Goal: Transaction & Acquisition: Download file/media

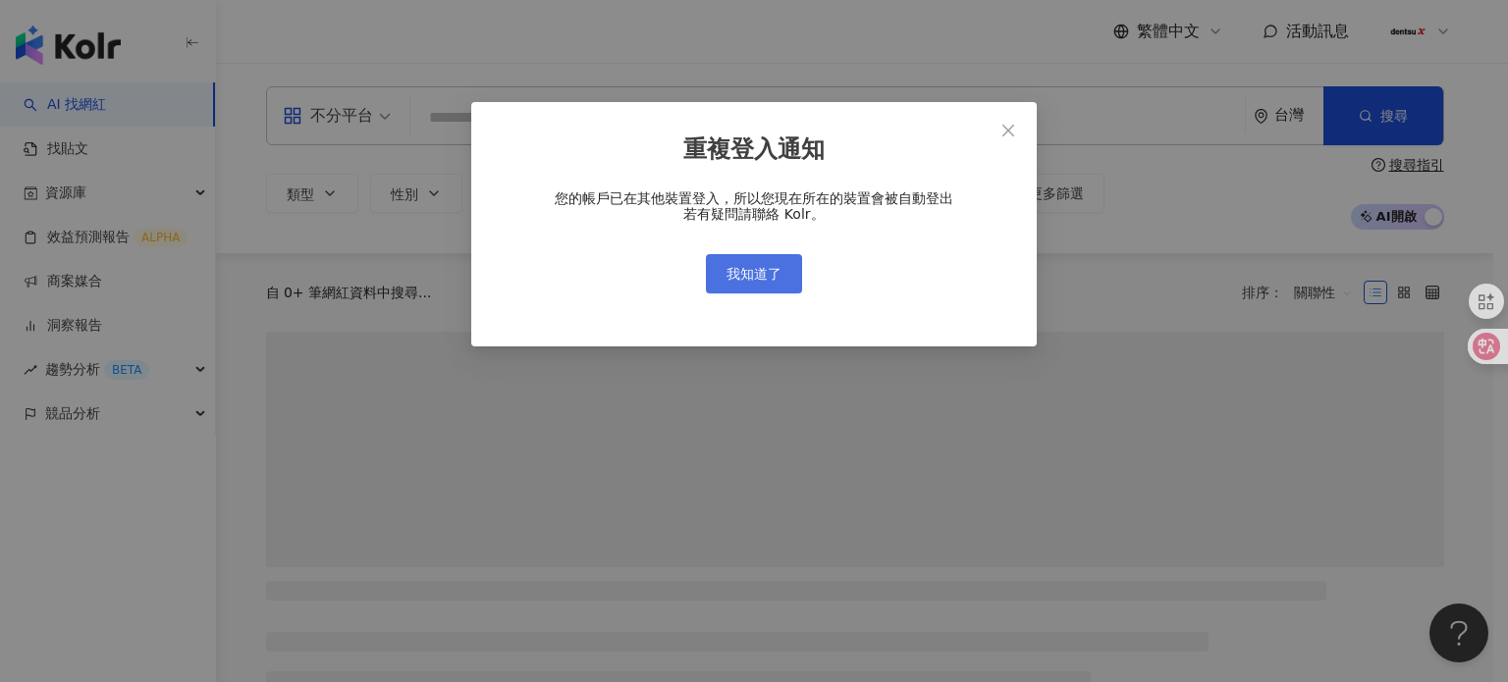
click at [766, 272] on span "我知道了" at bounding box center [754, 274] width 55 height 16
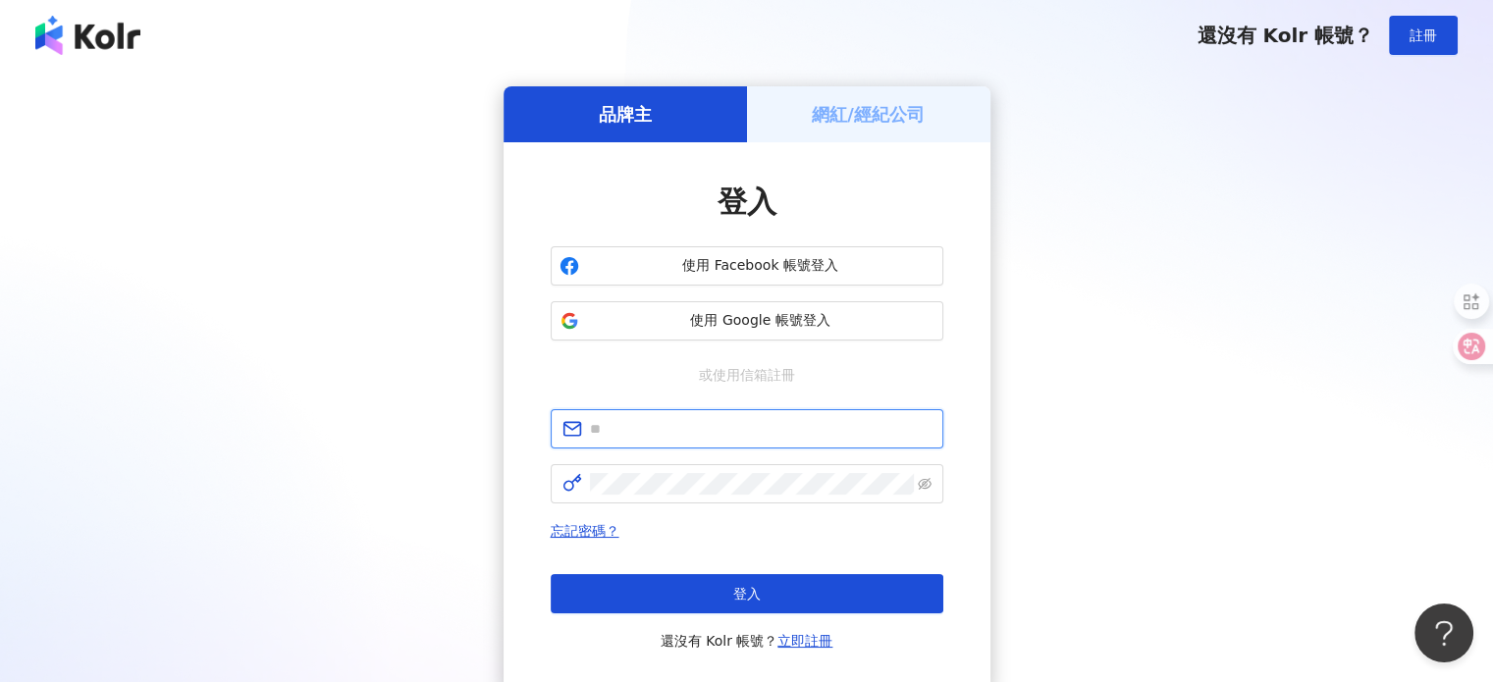
click at [689, 421] on input "text" at bounding box center [761, 429] width 342 height 22
type input "**********"
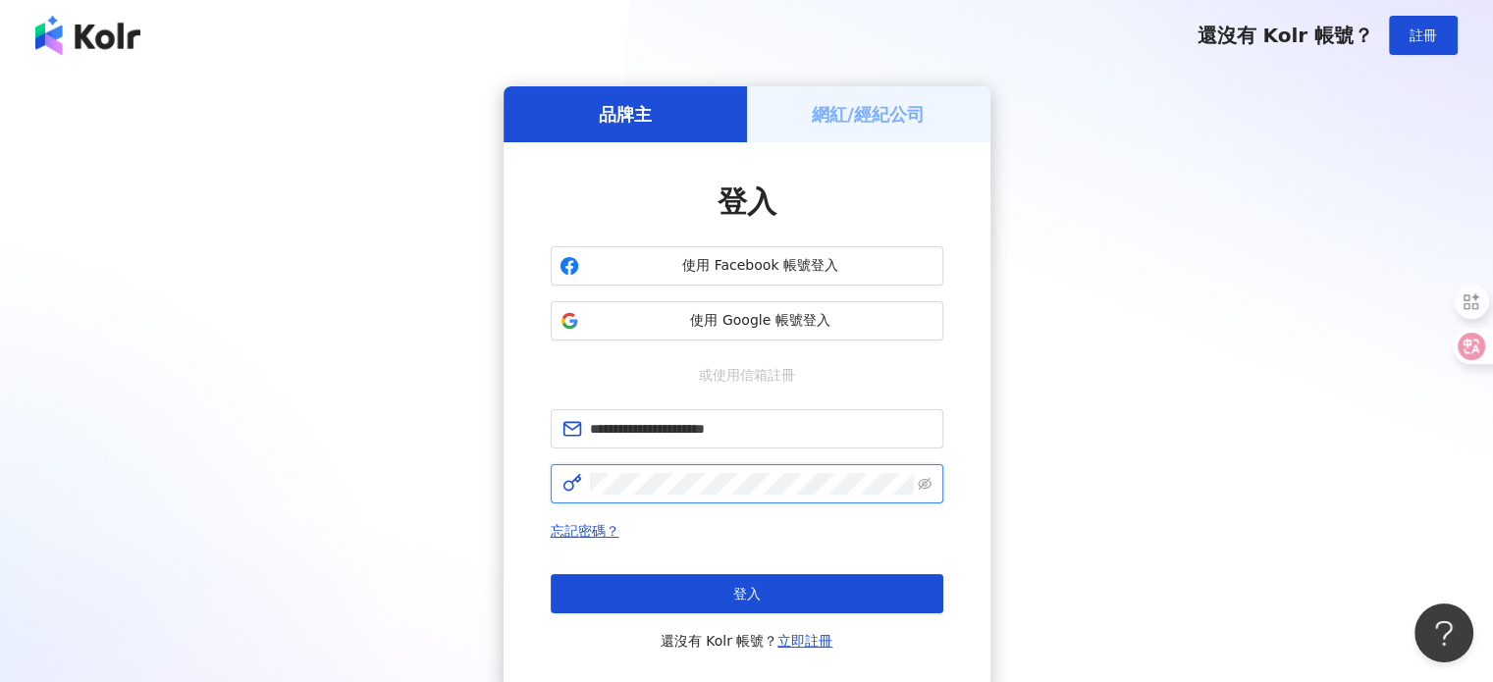
click button "登入" at bounding box center [747, 593] width 393 height 39
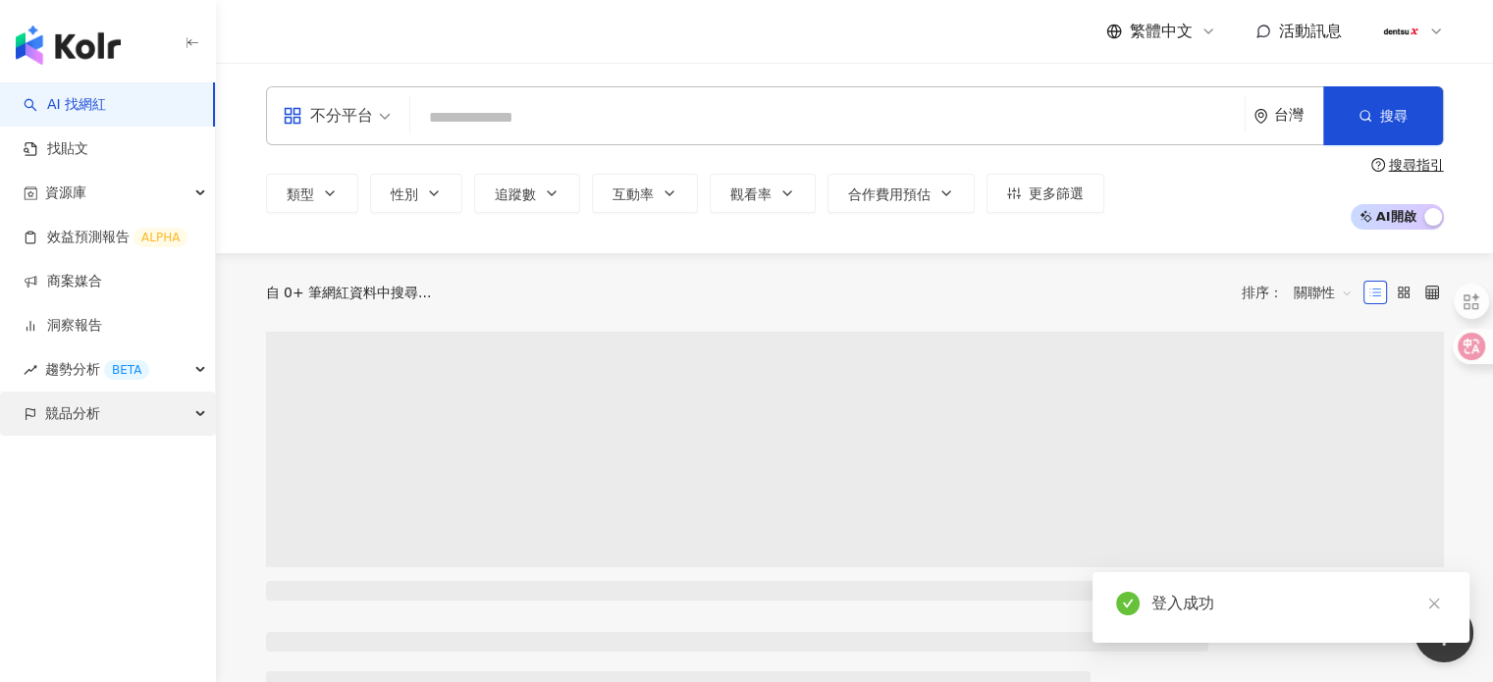
click at [90, 418] on span "競品分析" at bounding box center [72, 414] width 55 height 44
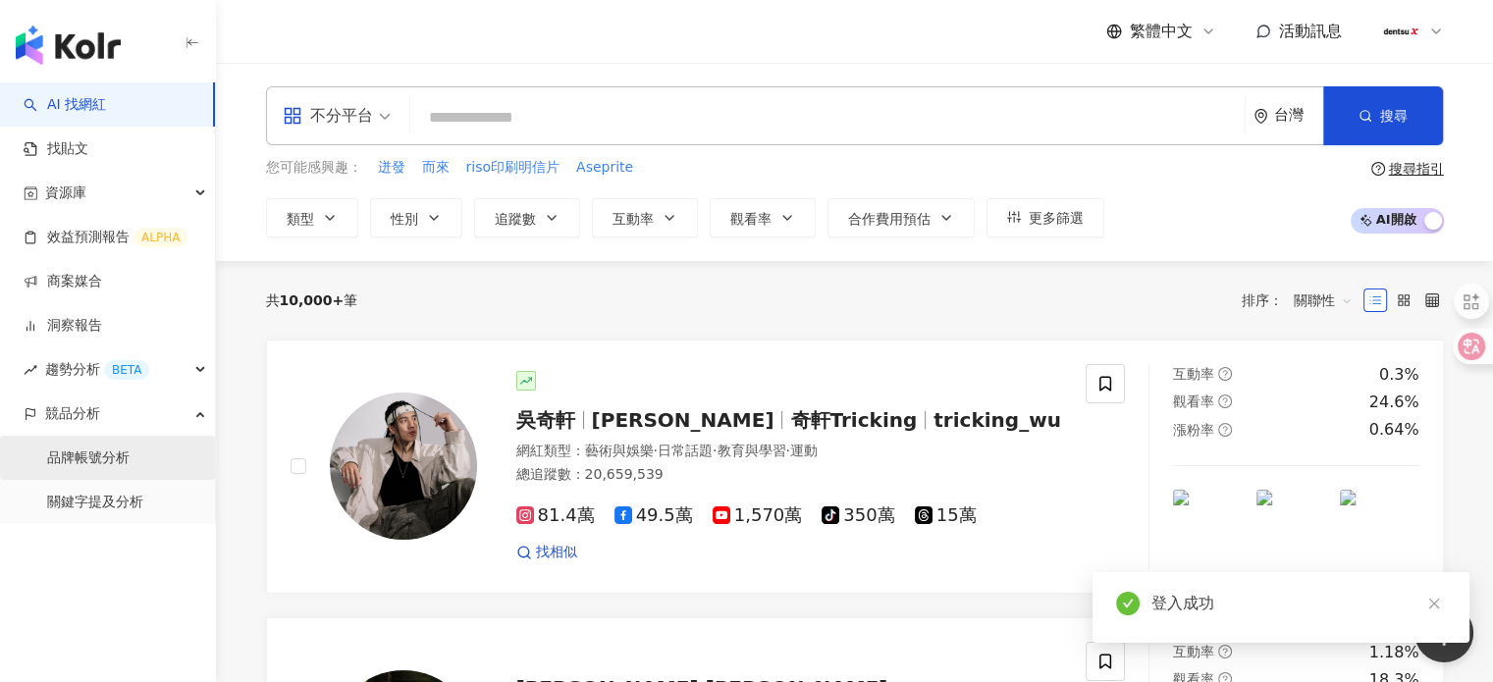
click at [96, 458] on link "品牌帳號分析" at bounding box center [88, 459] width 82 height 20
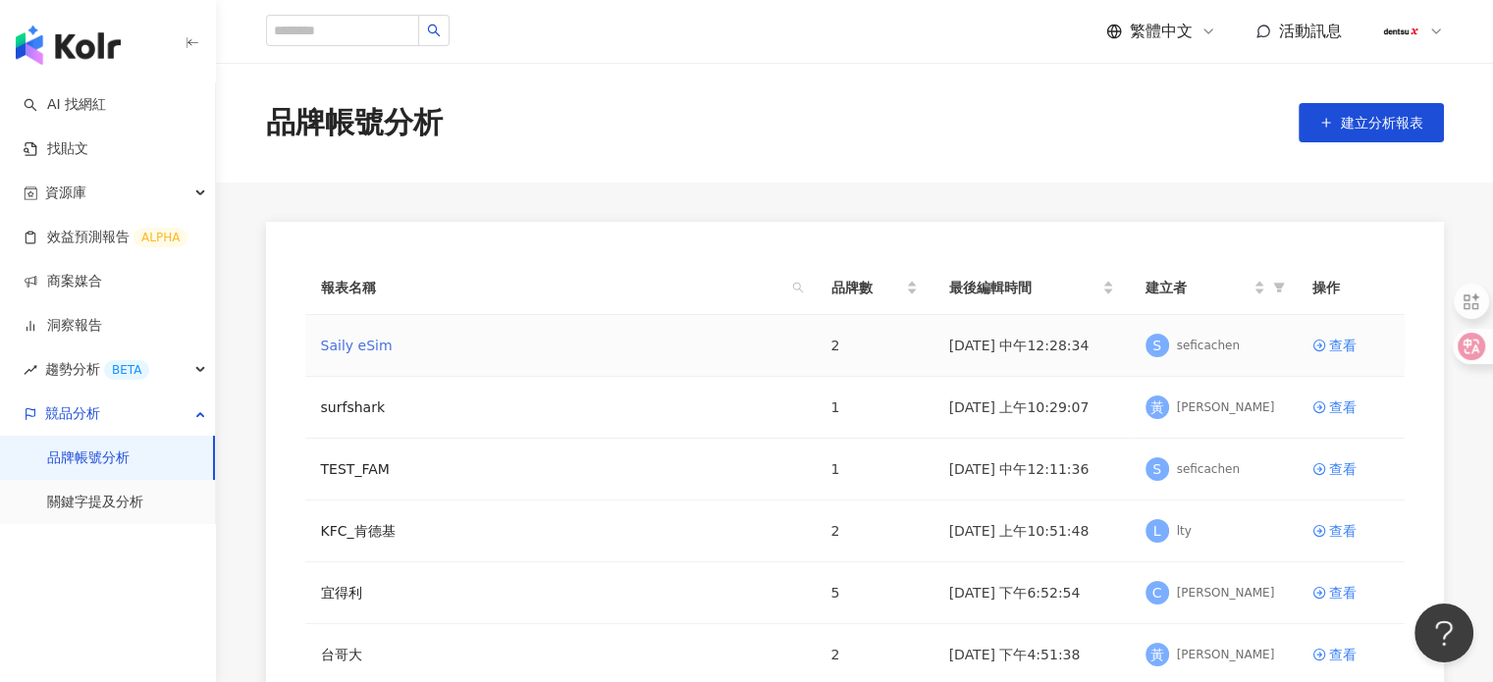
click at [359, 351] on link "Saily eSim" at bounding box center [357, 346] width 72 height 22
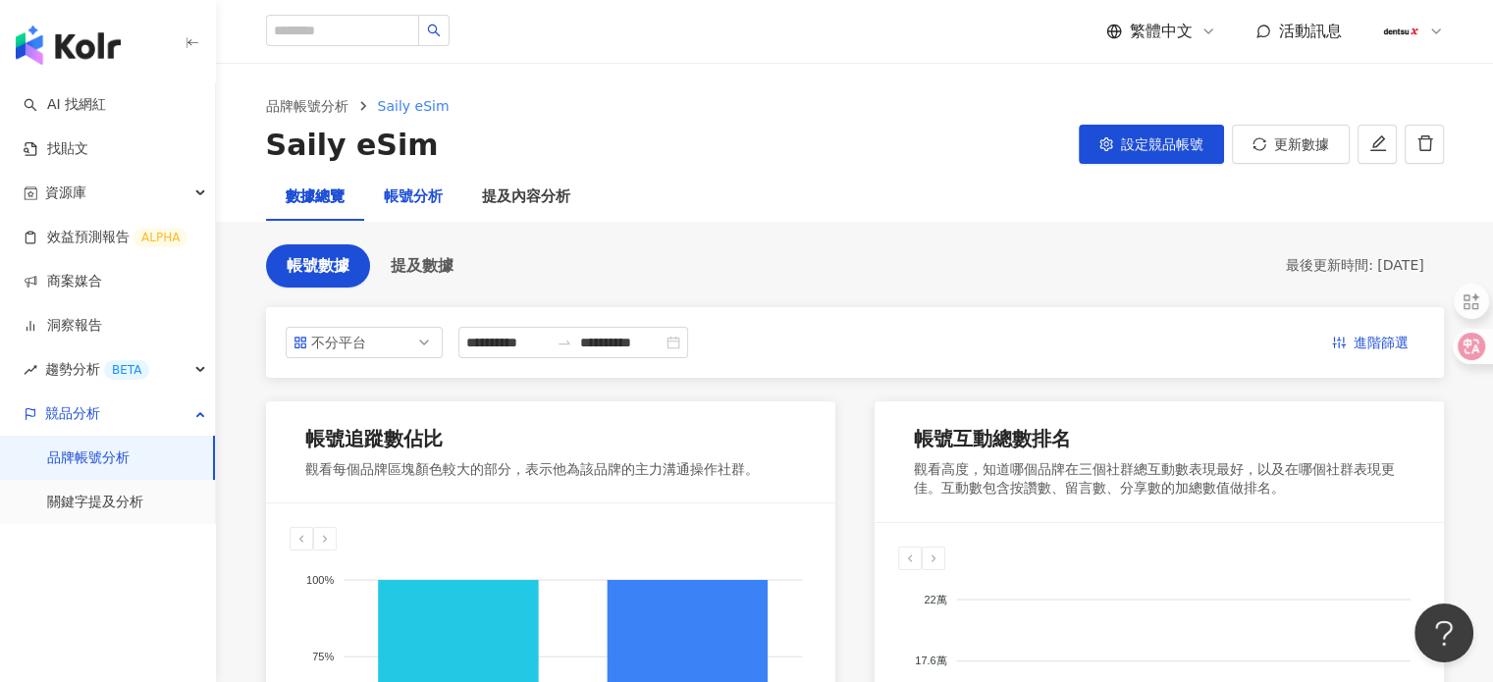
click at [416, 191] on div "帳號分析" at bounding box center [413, 198] width 59 height 24
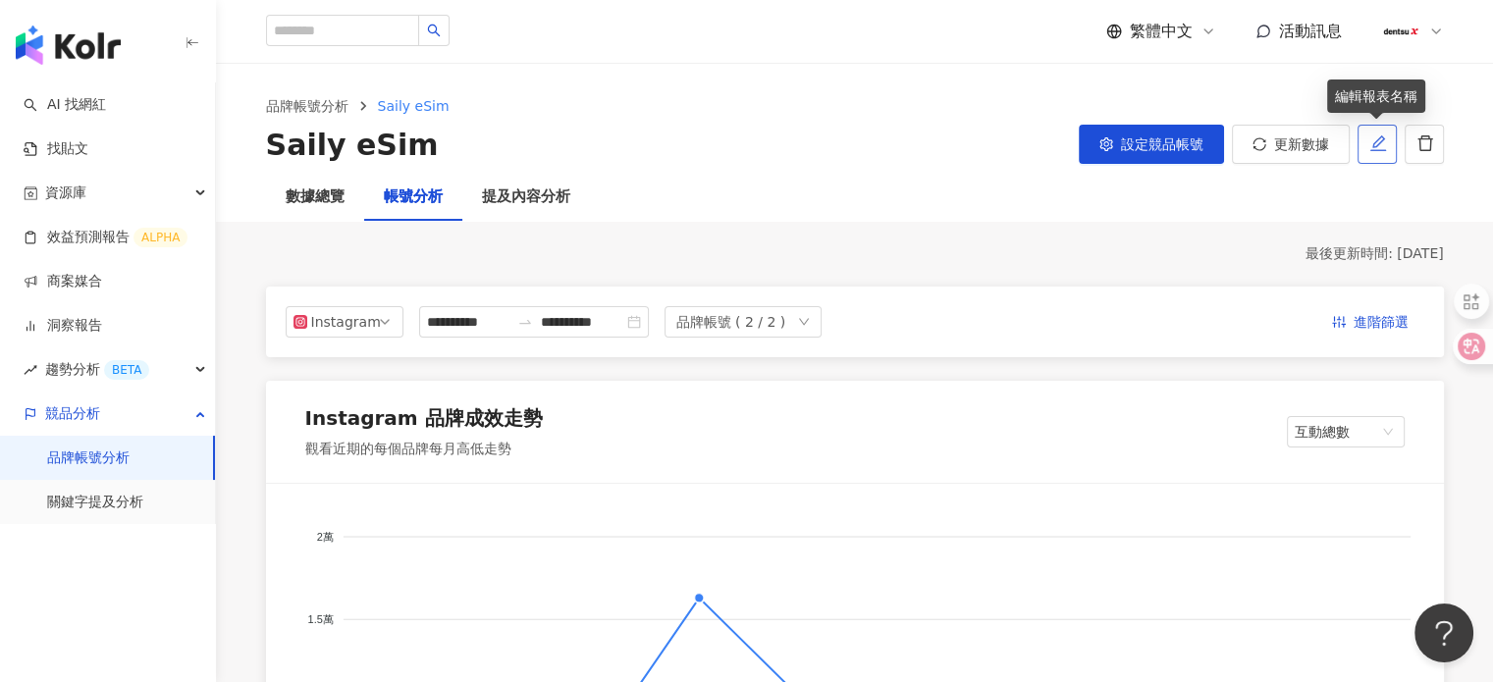
click at [1377, 136] on icon "edit" at bounding box center [1379, 144] width 18 height 18
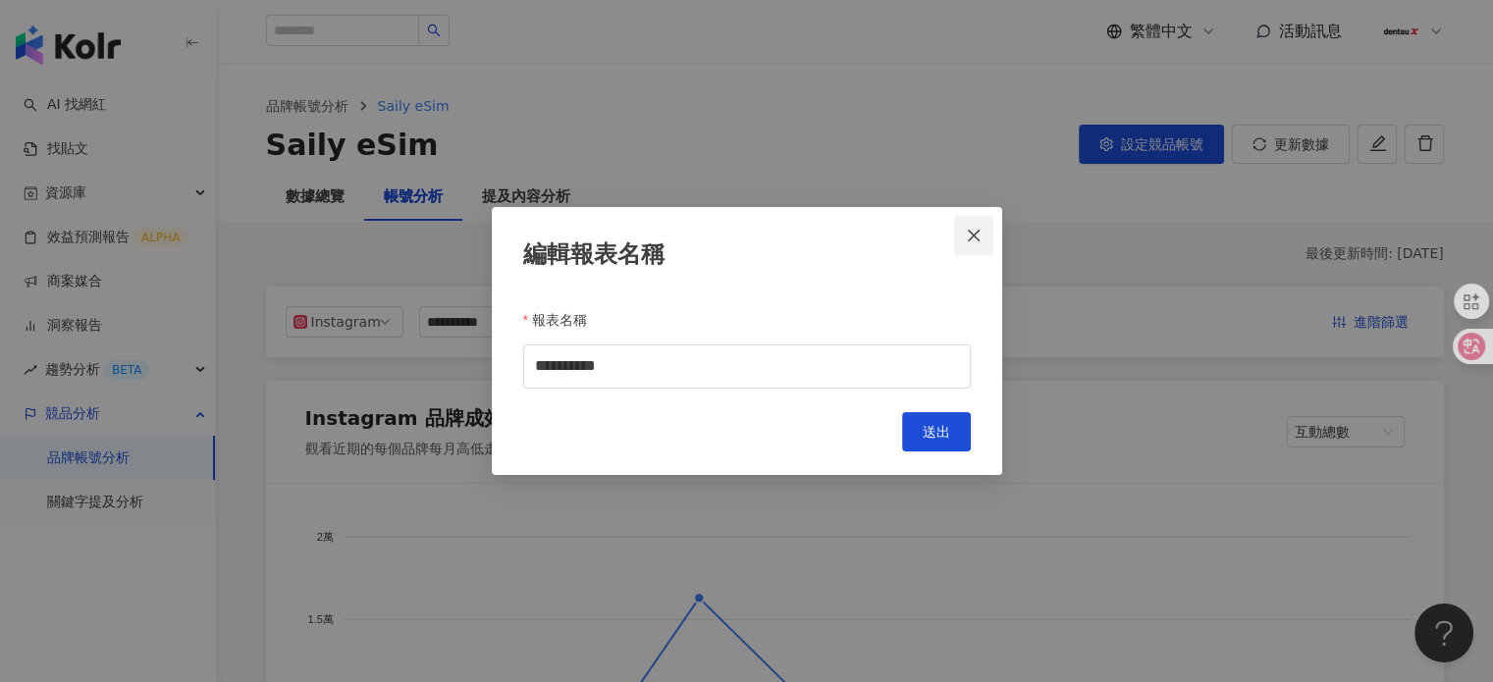
click at [966, 235] on icon "close" at bounding box center [974, 236] width 16 height 16
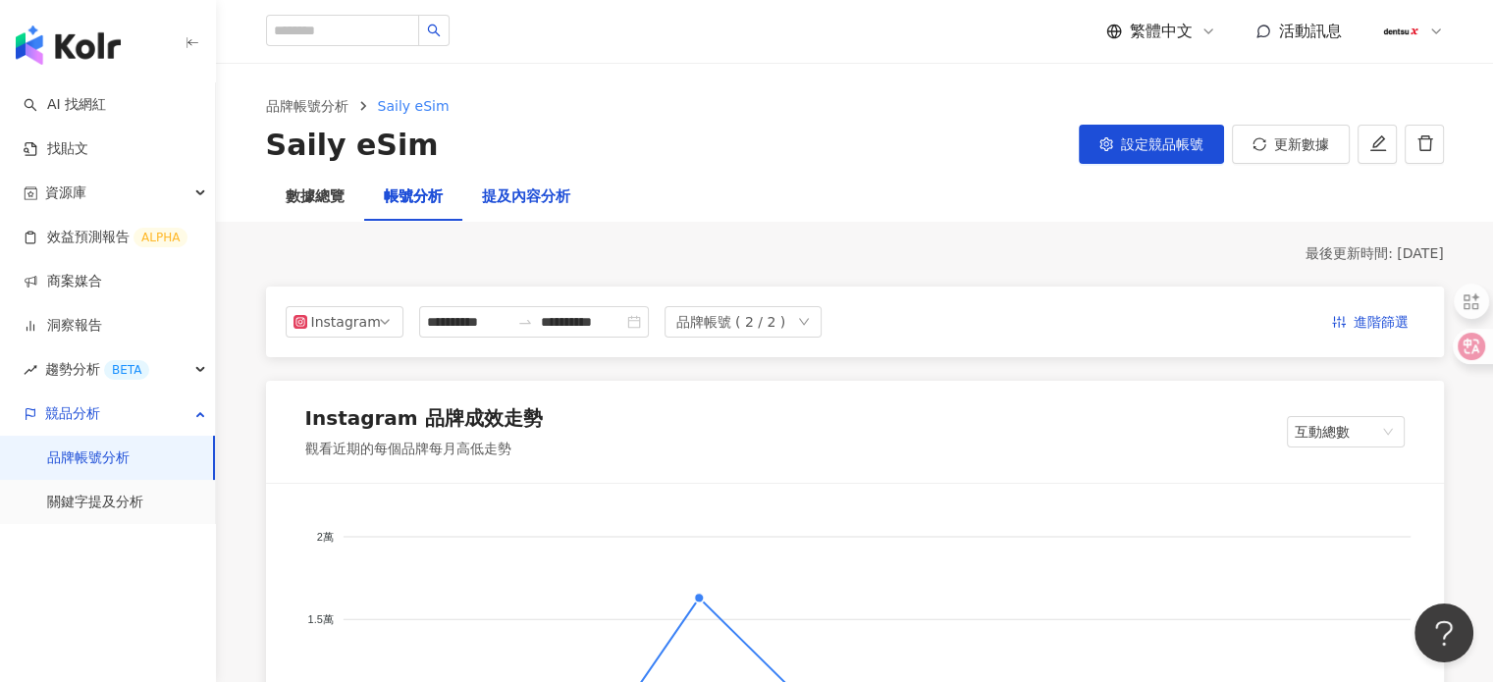
click at [521, 203] on div "提及內容分析" at bounding box center [526, 198] width 88 height 24
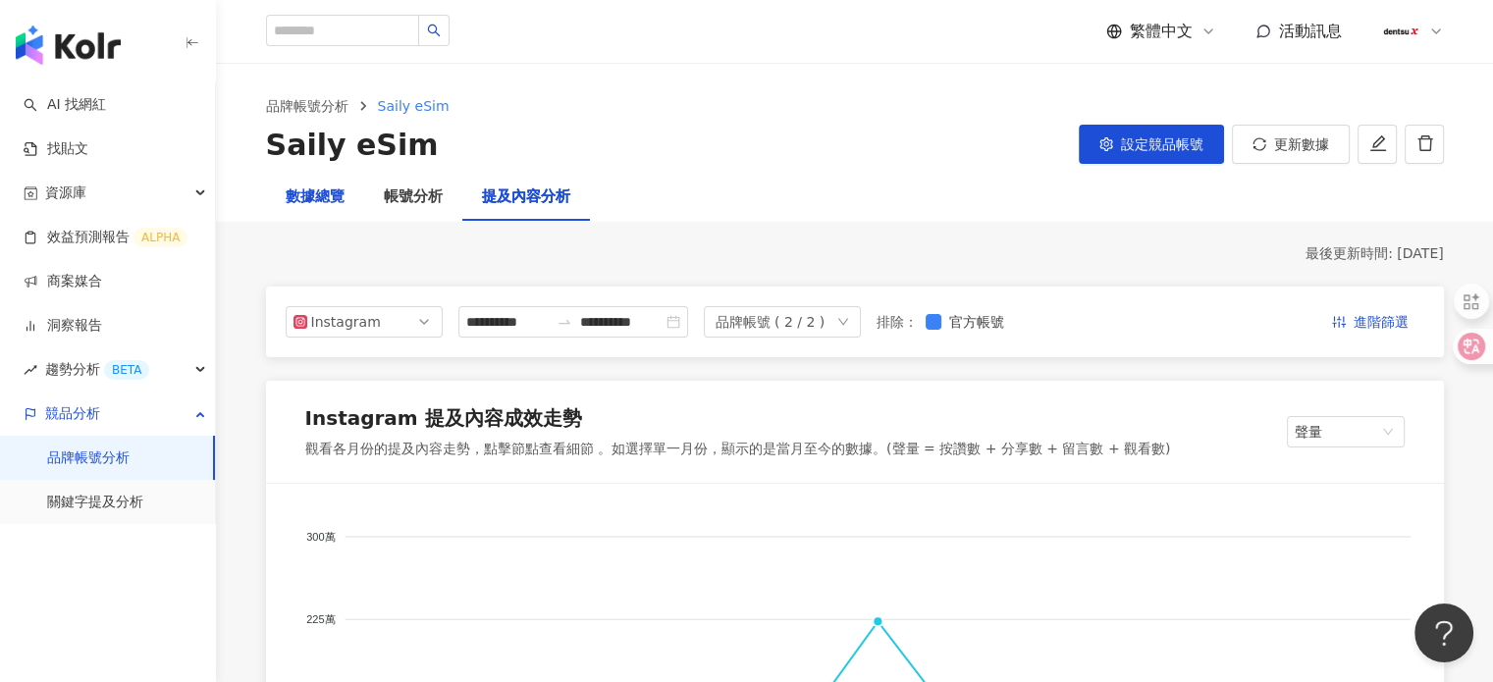
click at [297, 195] on div "數據總覽" at bounding box center [315, 198] width 59 height 24
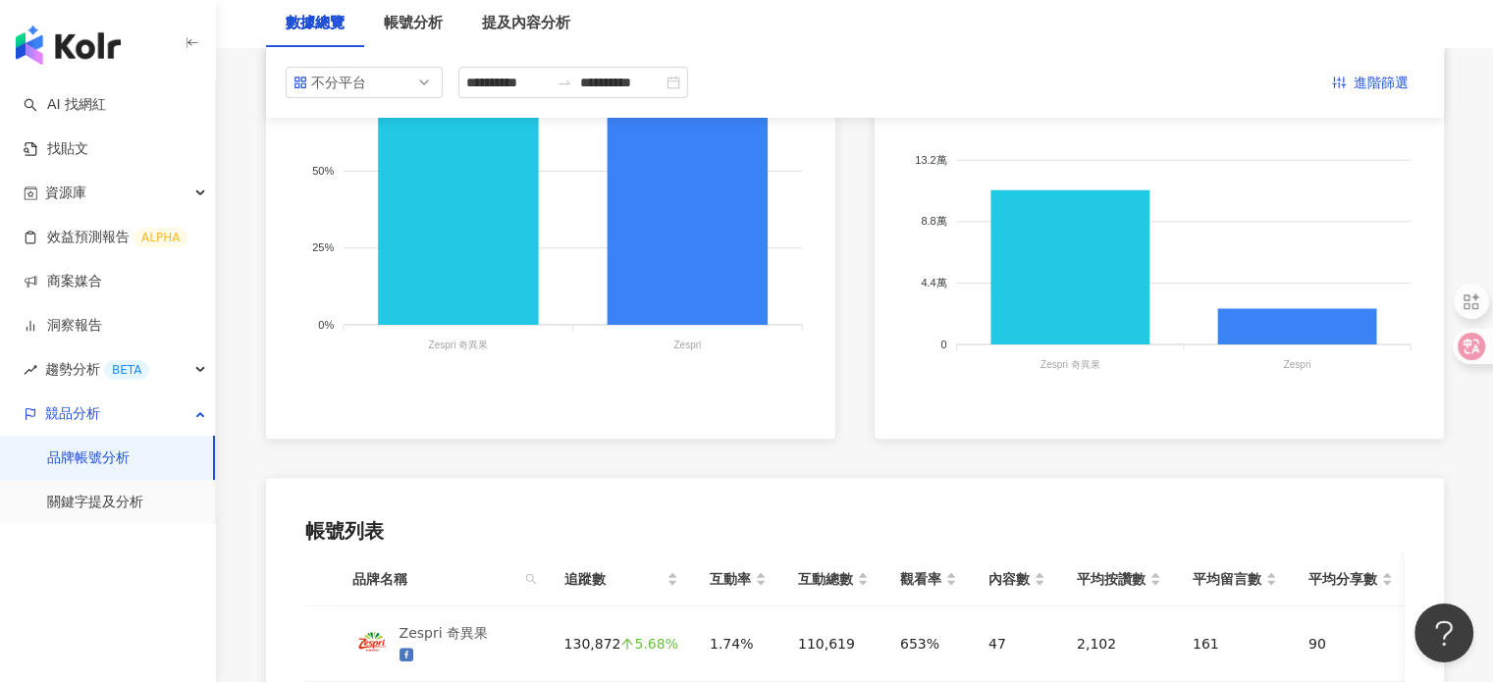
scroll to position [390, 0]
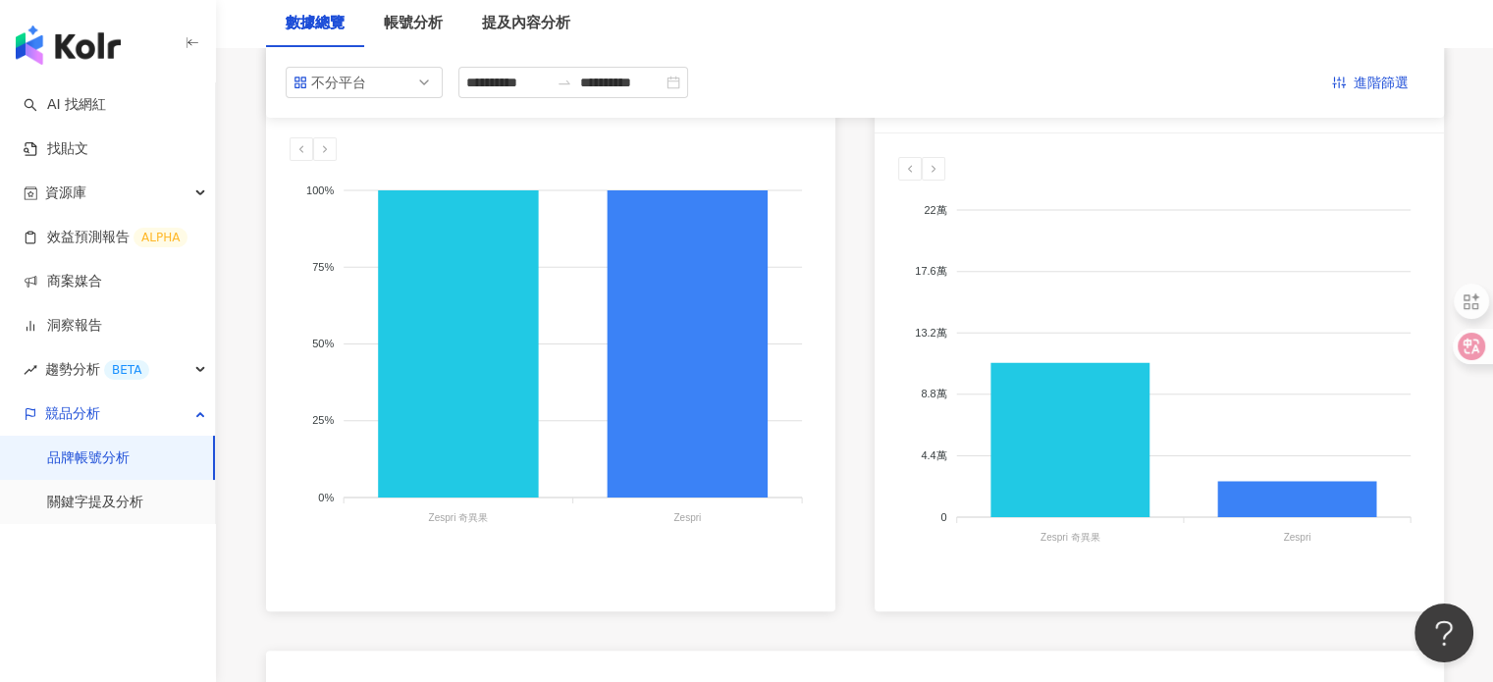
click at [106, 451] on link "品牌帳號分析" at bounding box center [88, 459] width 82 height 20
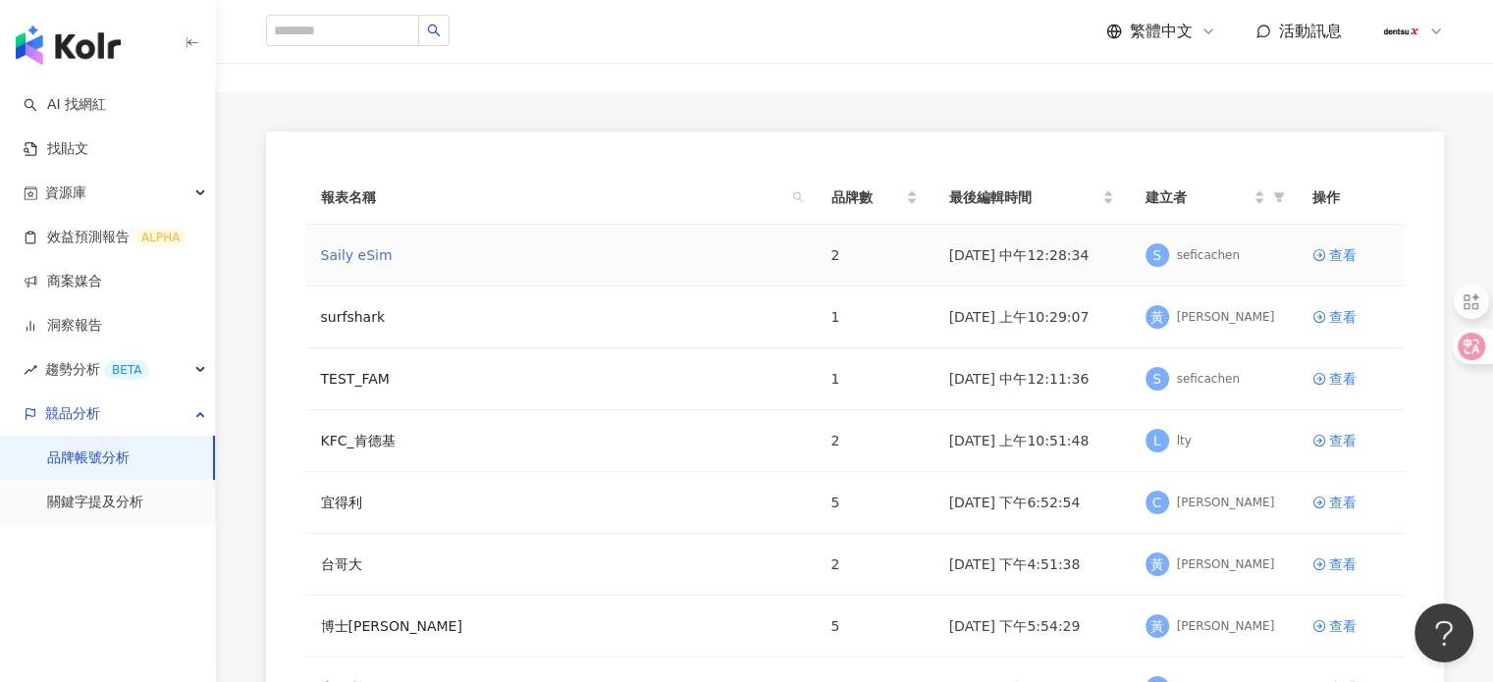
scroll to position [196, 0]
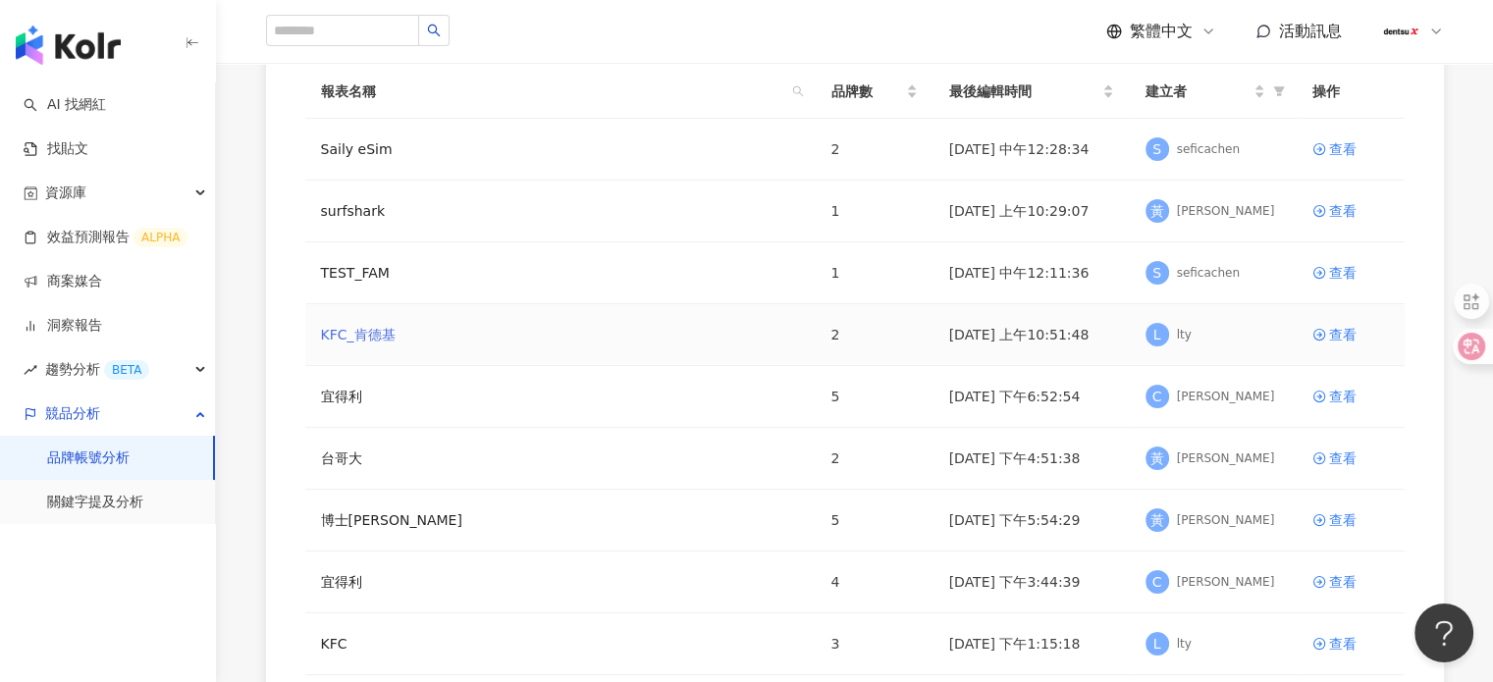
click at [367, 338] on link "KFC_肯德基" at bounding box center [358, 335] width 75 height 22
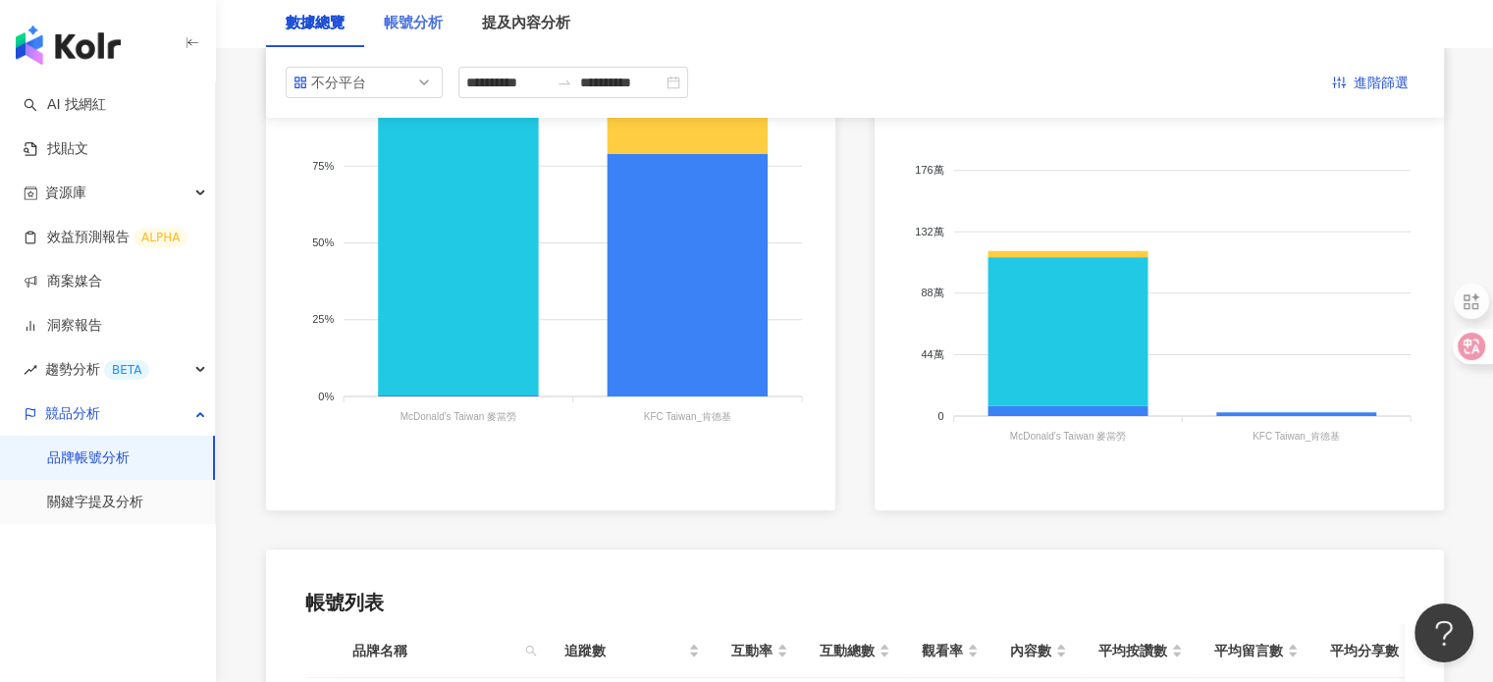
scroll to position [98, 0]
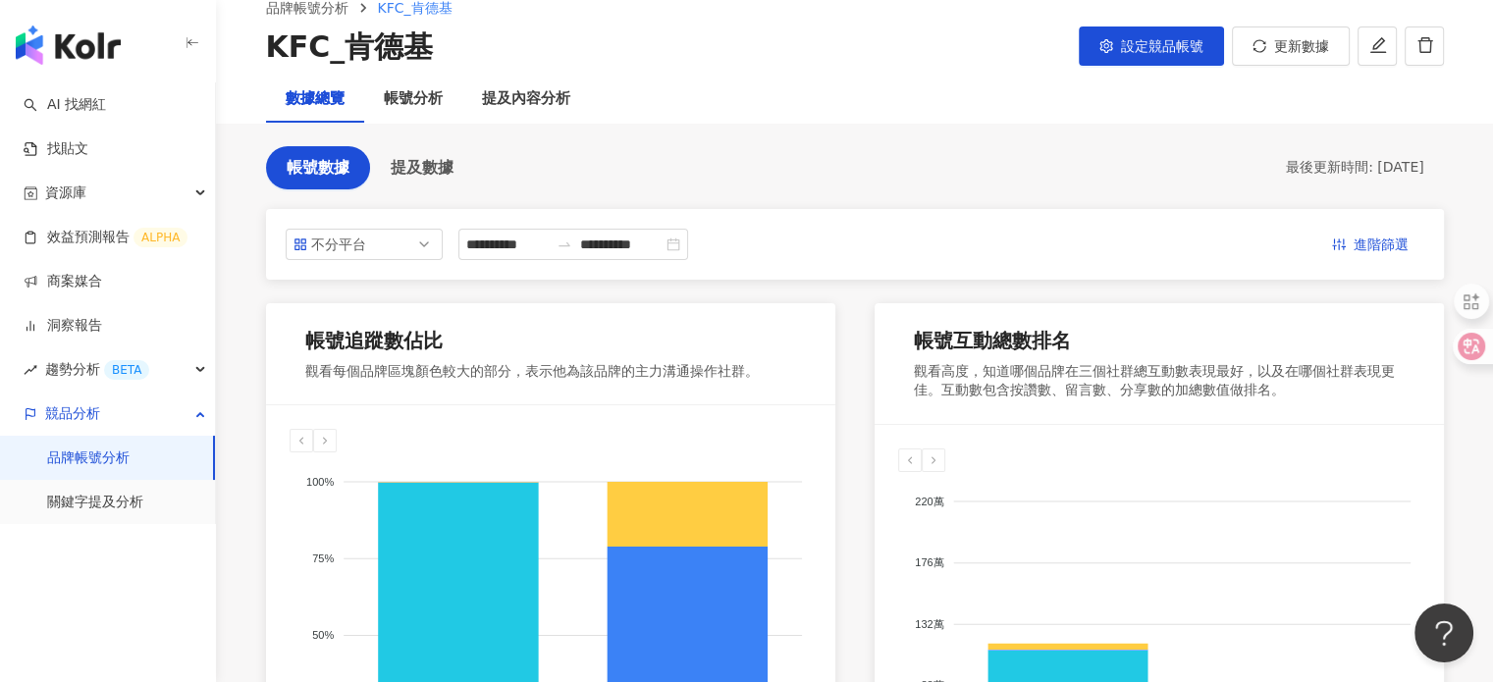
click at [103, 464] on link "品牌帳號分析" at bounding box center [88, 459] width 82 height 20
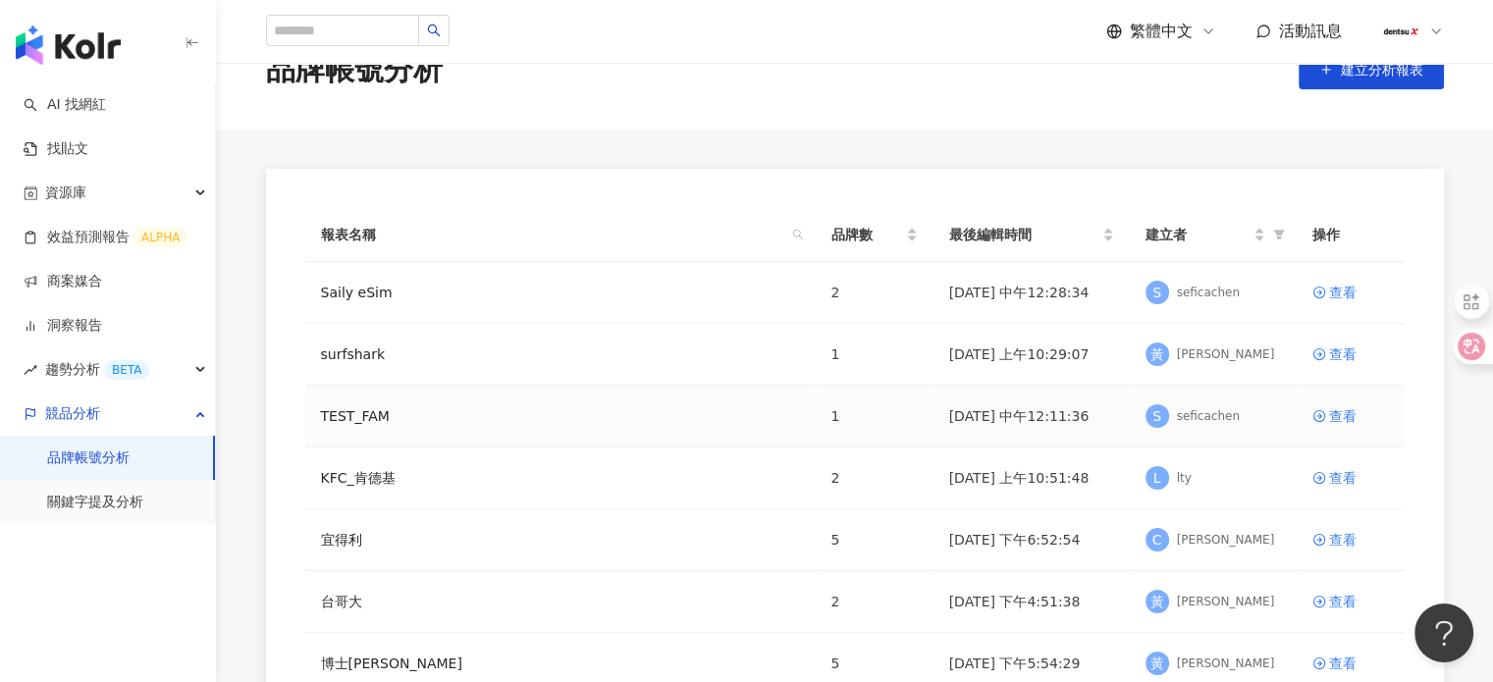
scroll to position [98, 0]
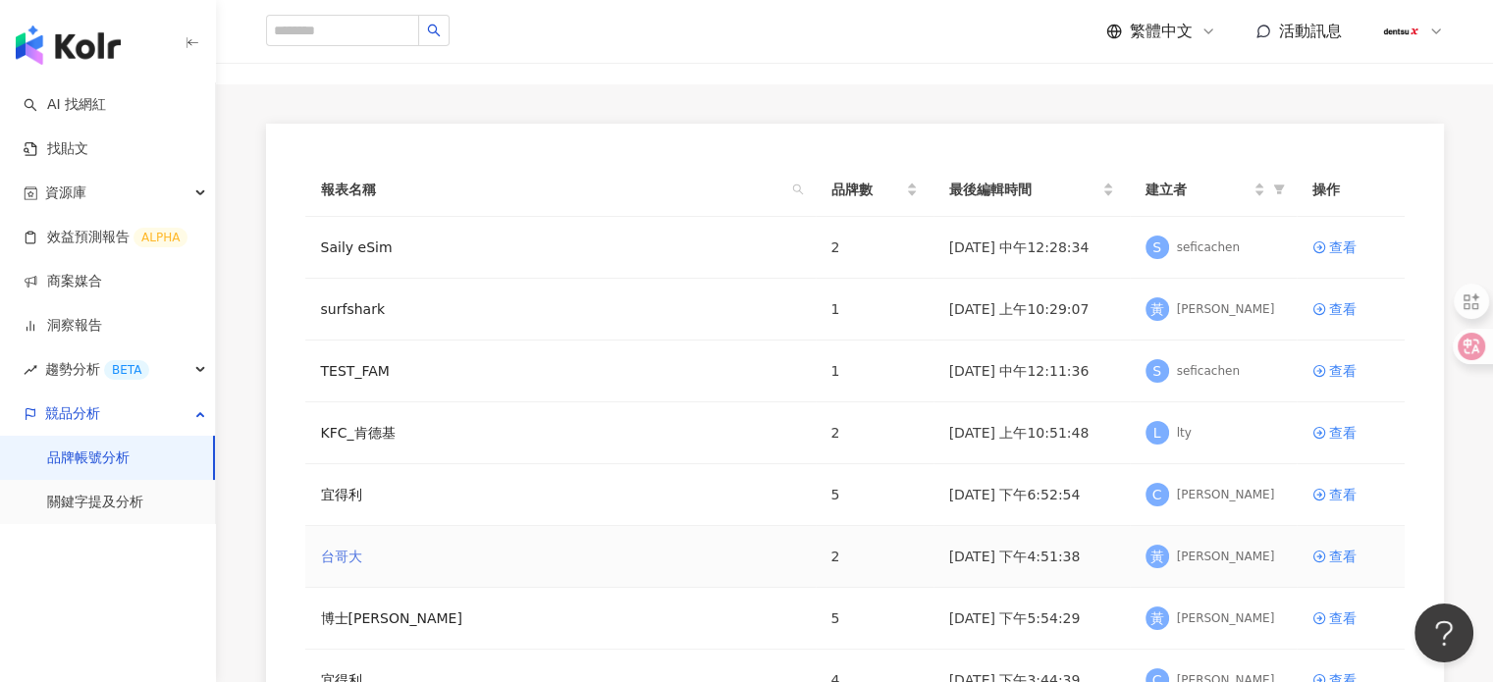
click at [350, 552] on link "台哥大" at bounding box center [341, 557] width 41 height 22
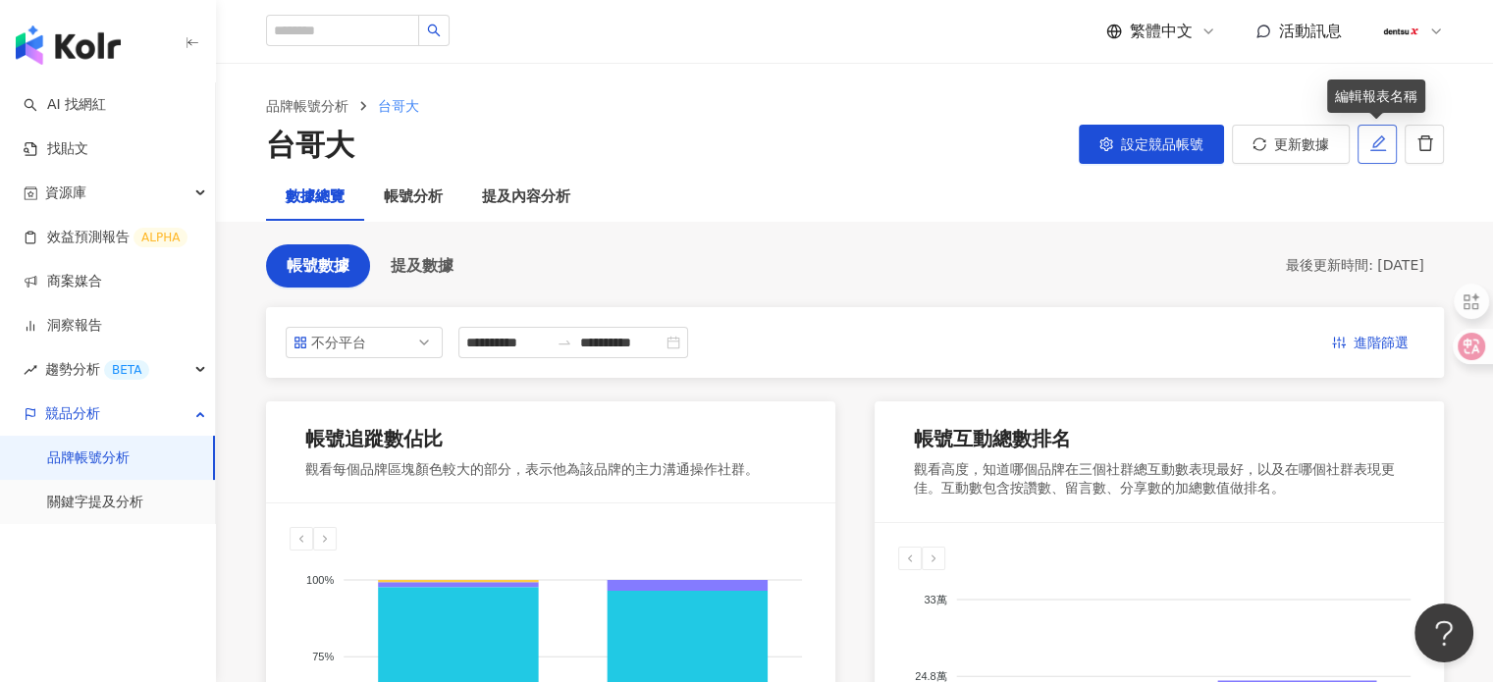
click at [1381, 139] on icon "edit" at bounding box center [1379, 144] width 18 height 18
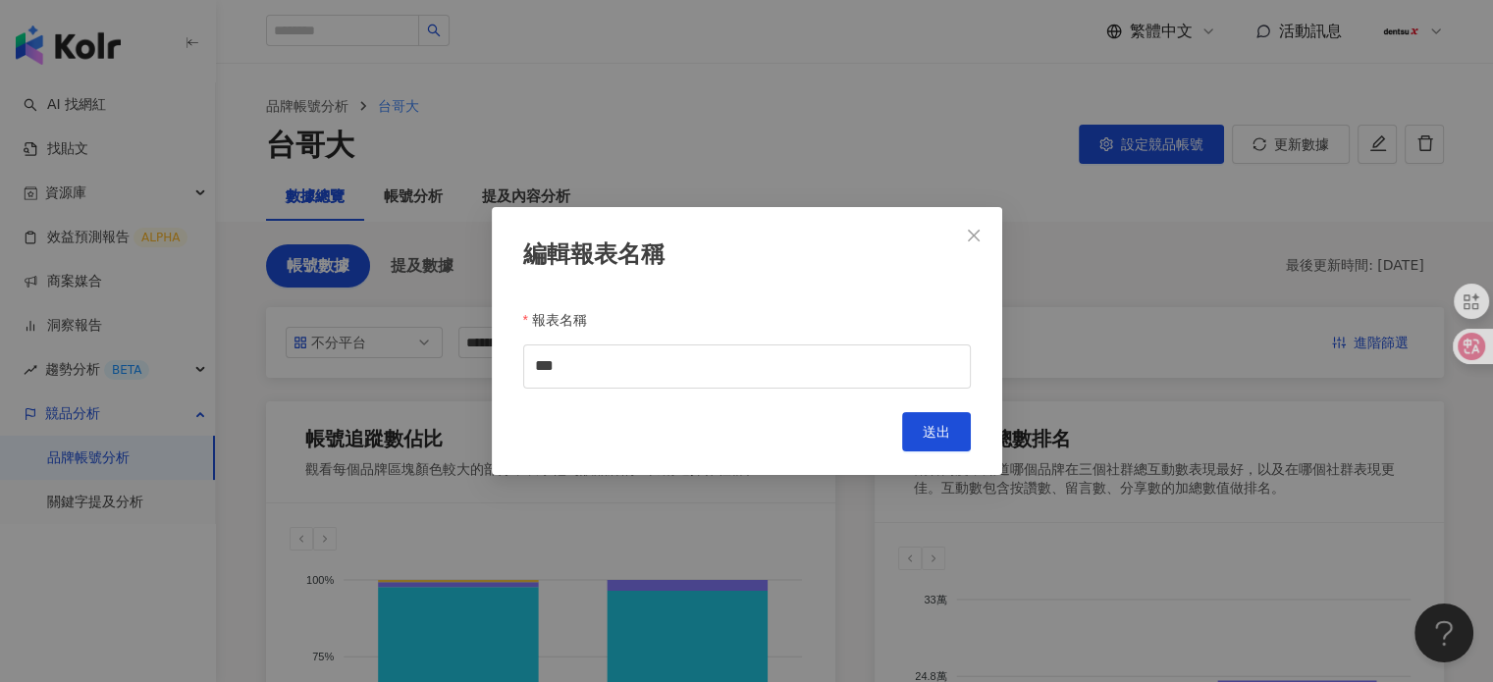
click at [962, 240] on span "Close" at bounding box center [973, 236] width 39 height 16
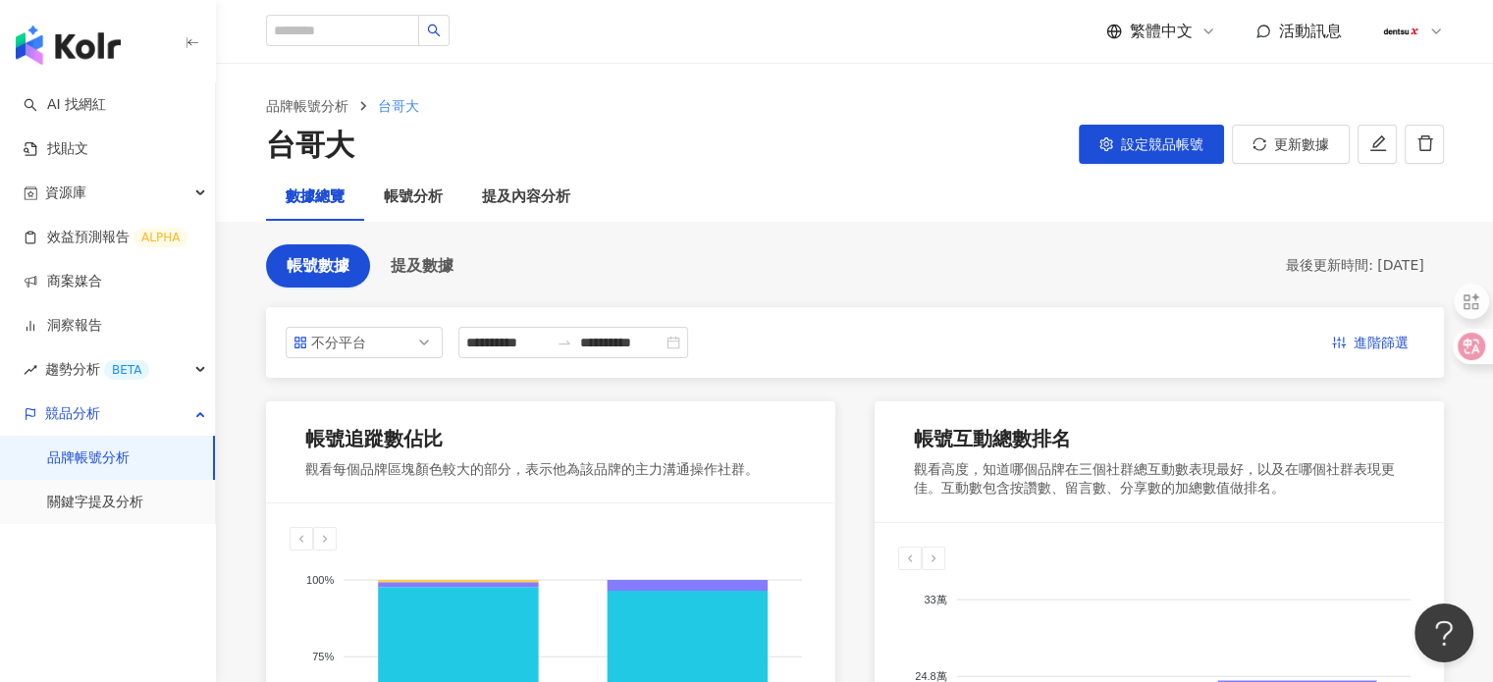
click at [1114, 148] on button "設定競品帳號" at bounding box center [1151, 144] width 145 height 39
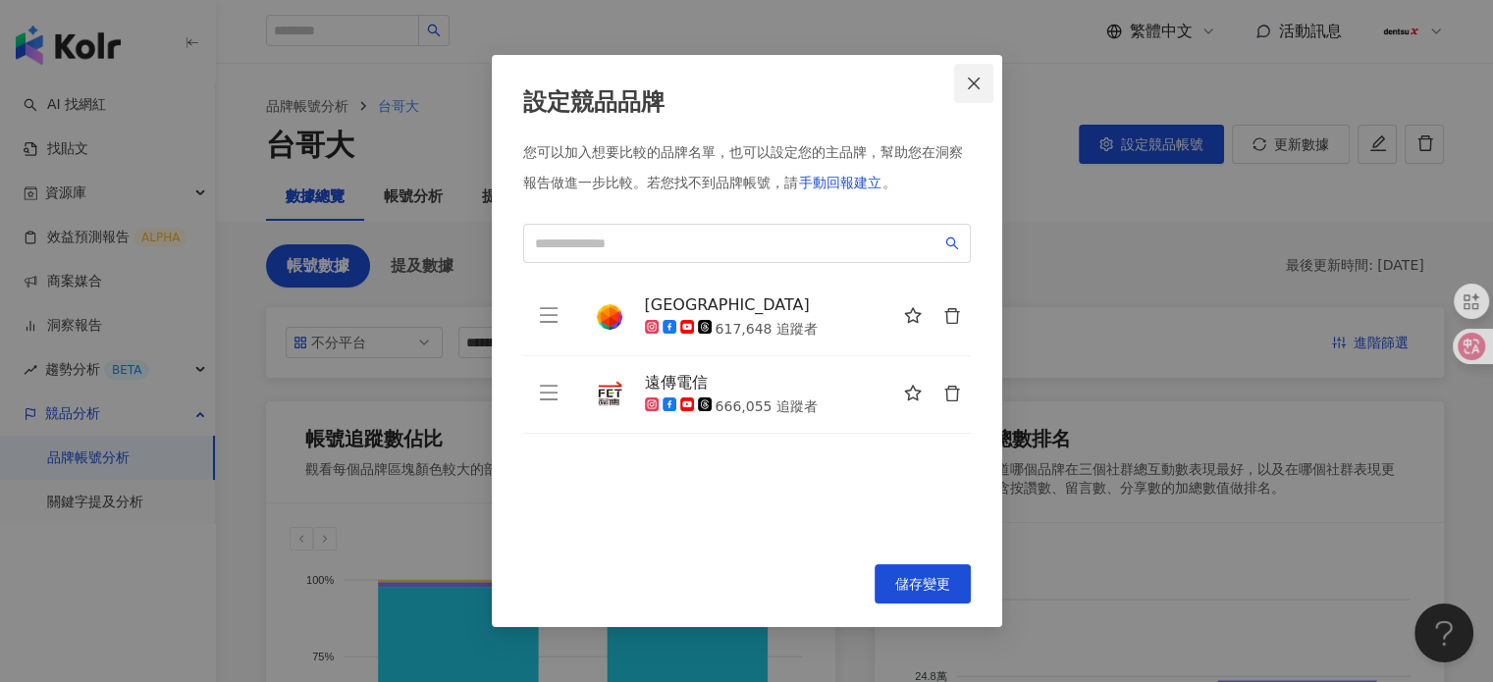
click at [973, 81] on icon "close" at bounding box center [974, 84] width 12 height 12
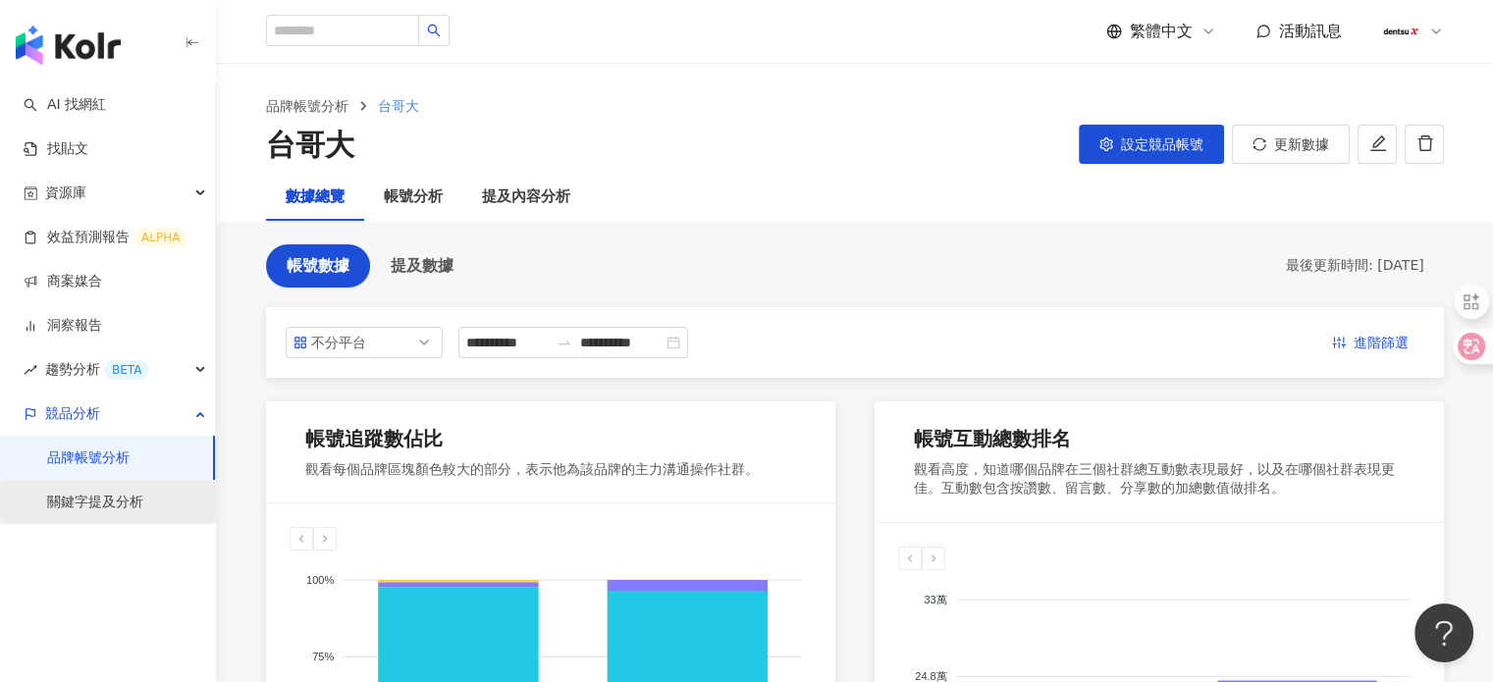
click at [133, 502] on link "關鍵字提及分析" at bounding box center [95, 503] width 96 height 20
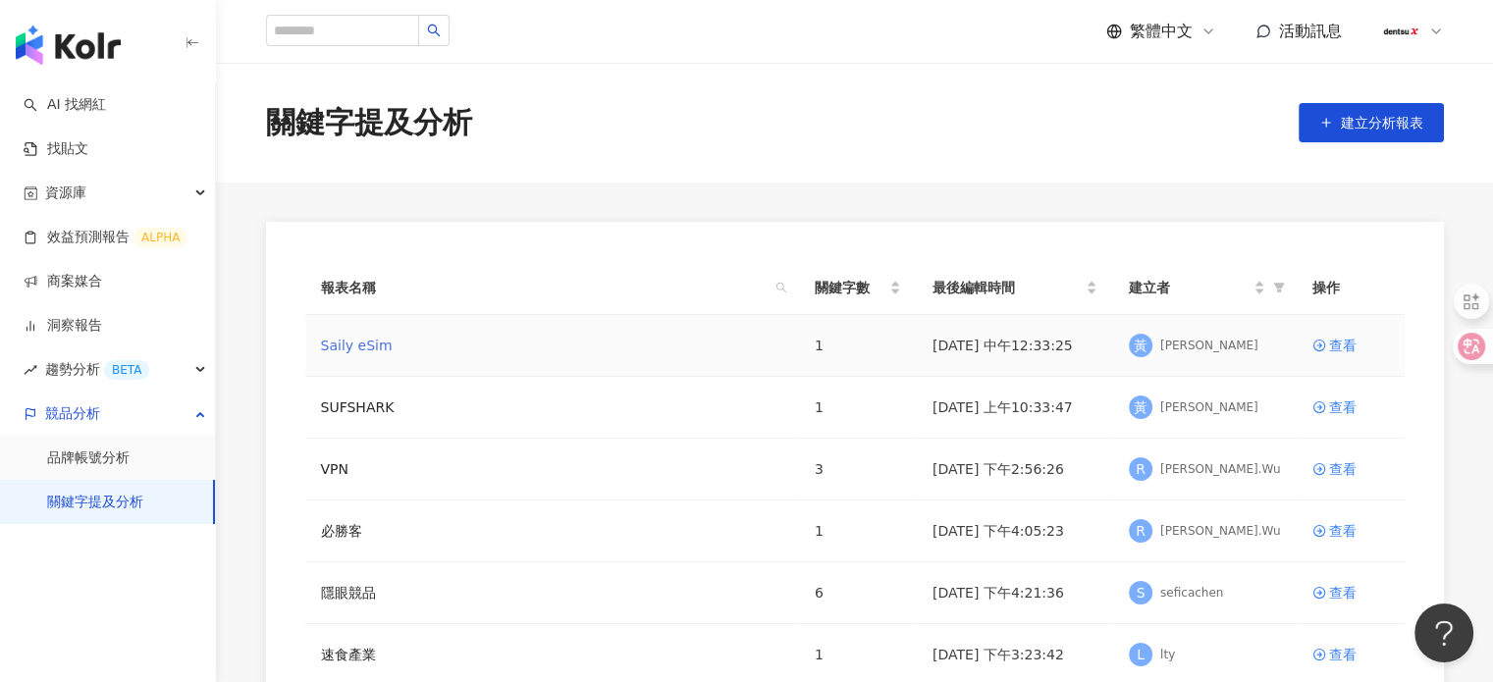
click at [346, 341] on link "Saily eSim" at bounding box center [357, 346] width 72 height 22
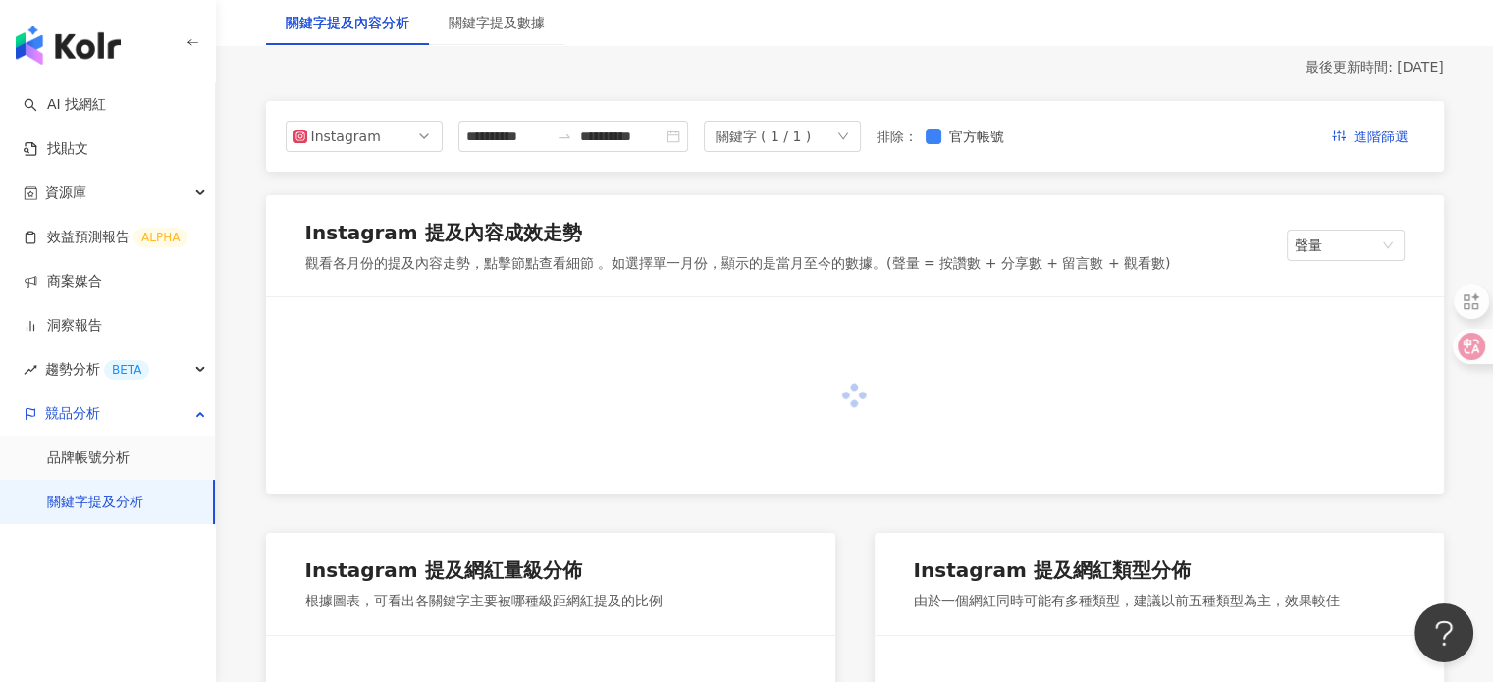
scroll to position [295, 0]
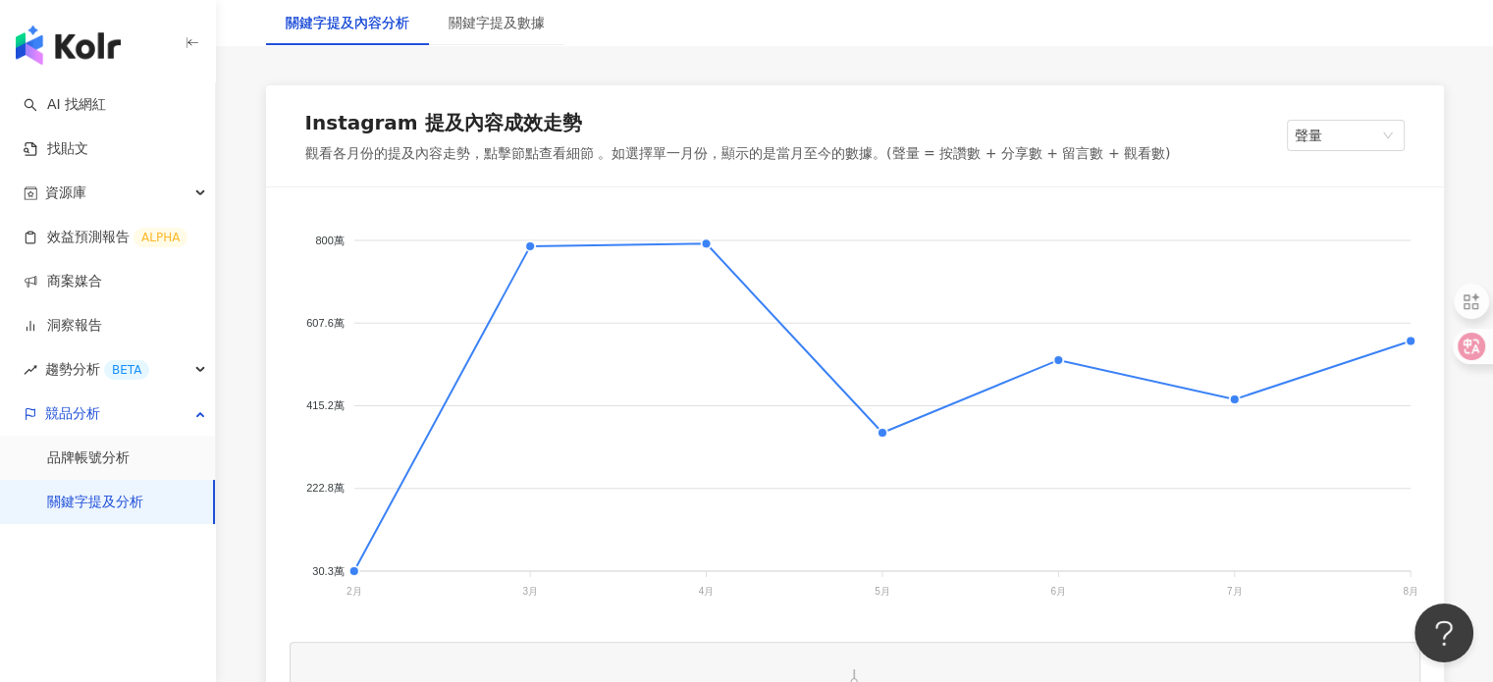
click at [926, 93] on div "Instagram 提及內容成效走勢 觀看各月份的提及內容走勢，點擊節點查看細節 。如選擇單一月份，顯示的是當月至今的數據。(聲量 = 按讚數 + 分享數 +…" at bounding box center [855, 136] width 1178 height 102
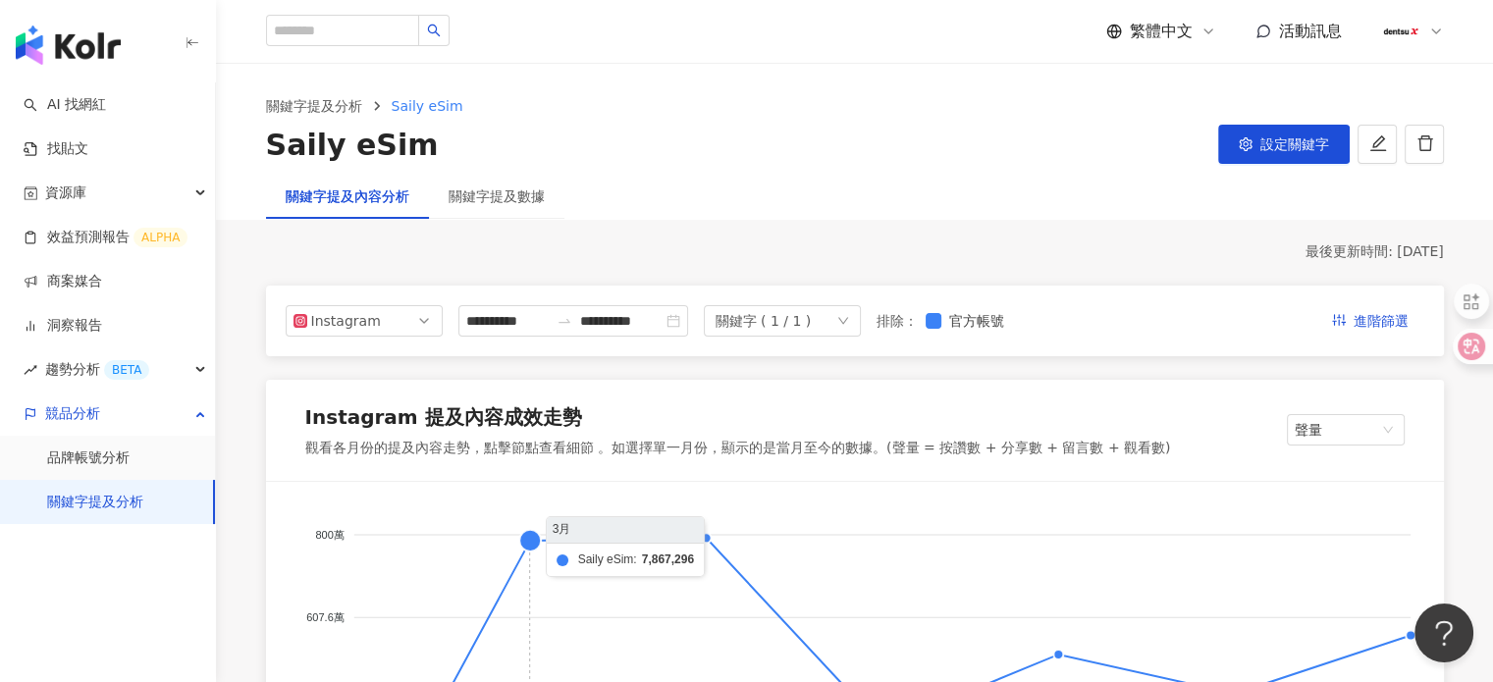
scroll to position [0, 0]
click at [536, 203] on div "關鍵字提及數據" at bounding box center [497, 197] width 96 height 22
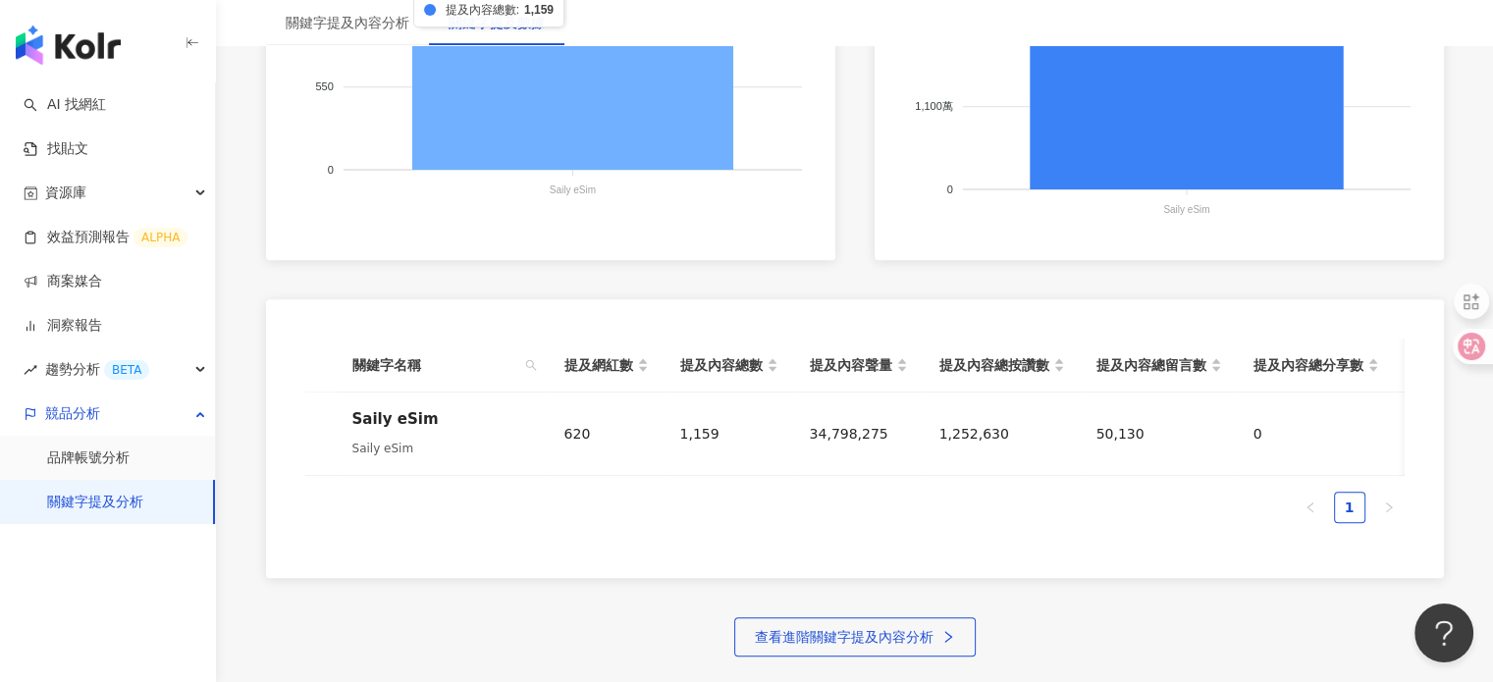
scroll to position [884, 0]
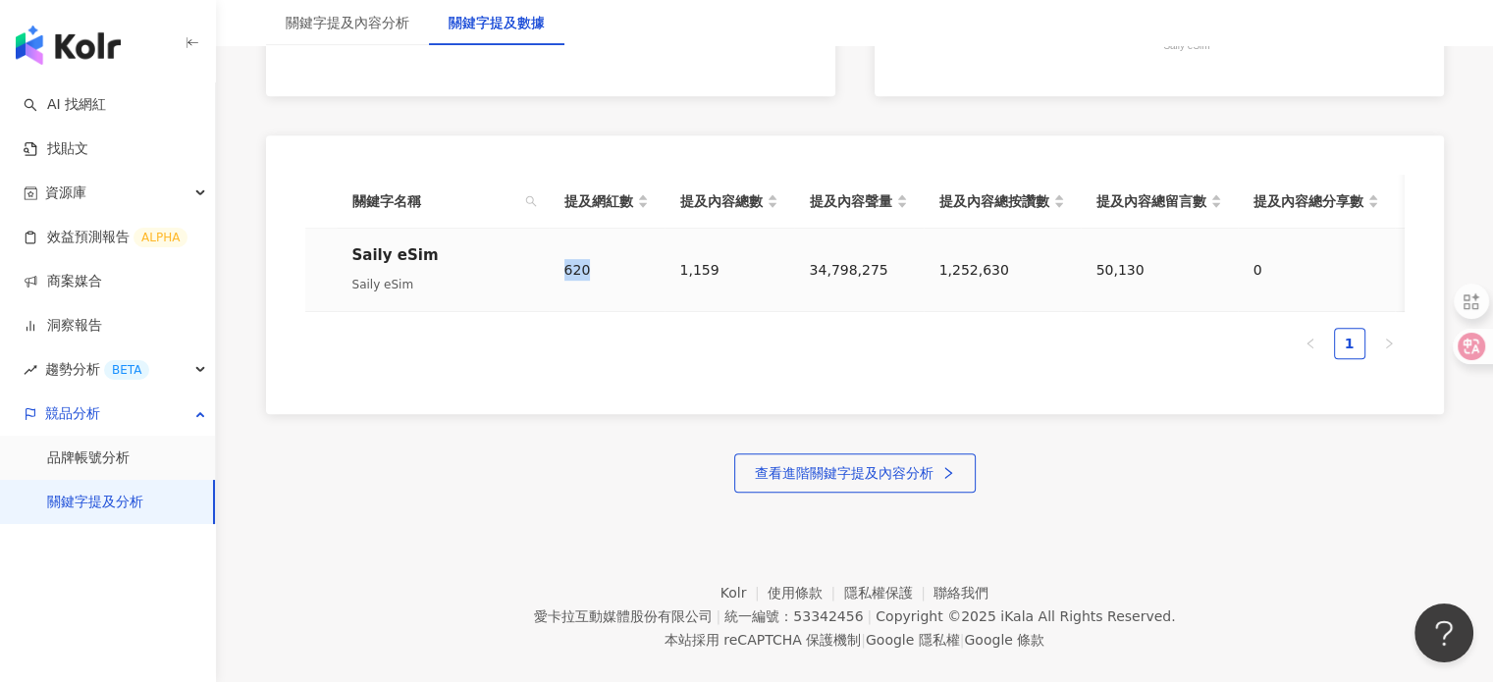
drag, startPoint x: 567, startPoint y: 271, endPoint x: 616, endPoint y: 290, distance: 52.5
click at [616, 290] on td "620" at bounding box center [607, 270] width 116 height 83
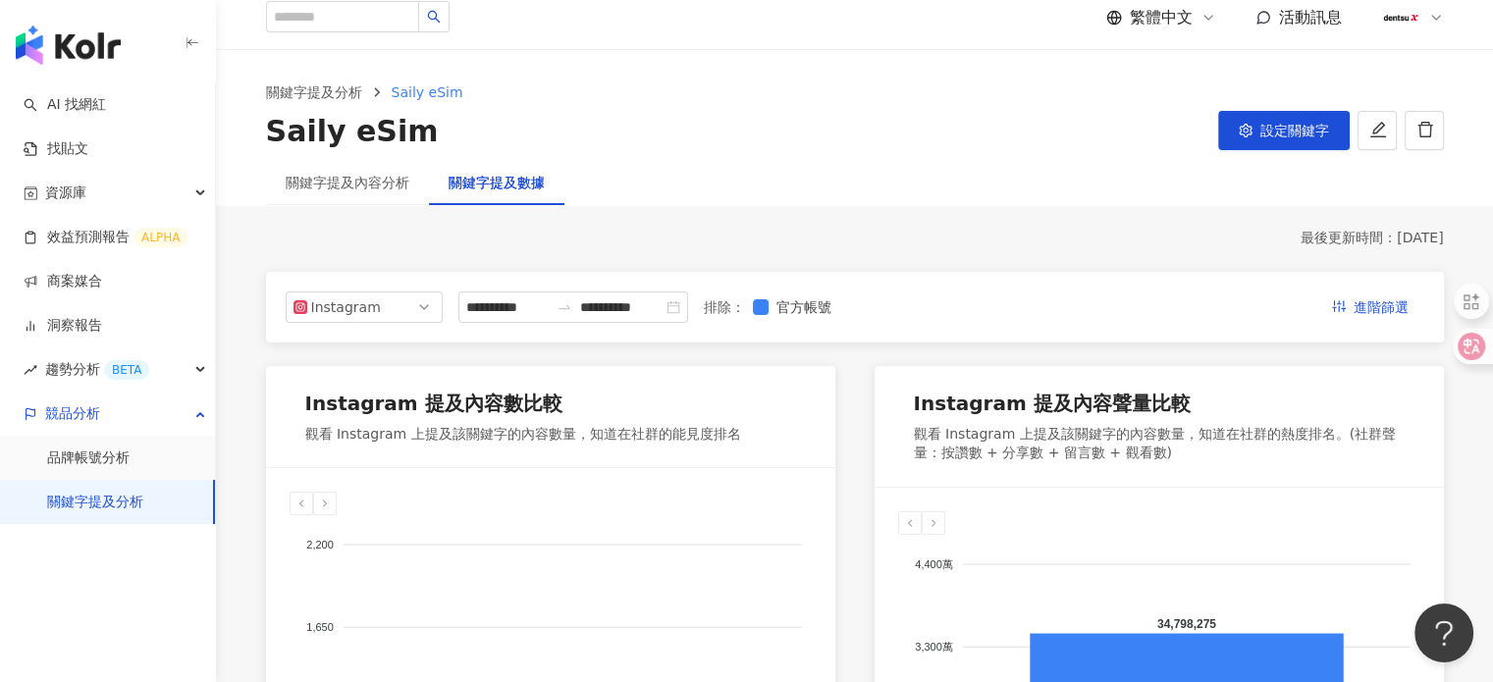
scroll to position [0, 0]
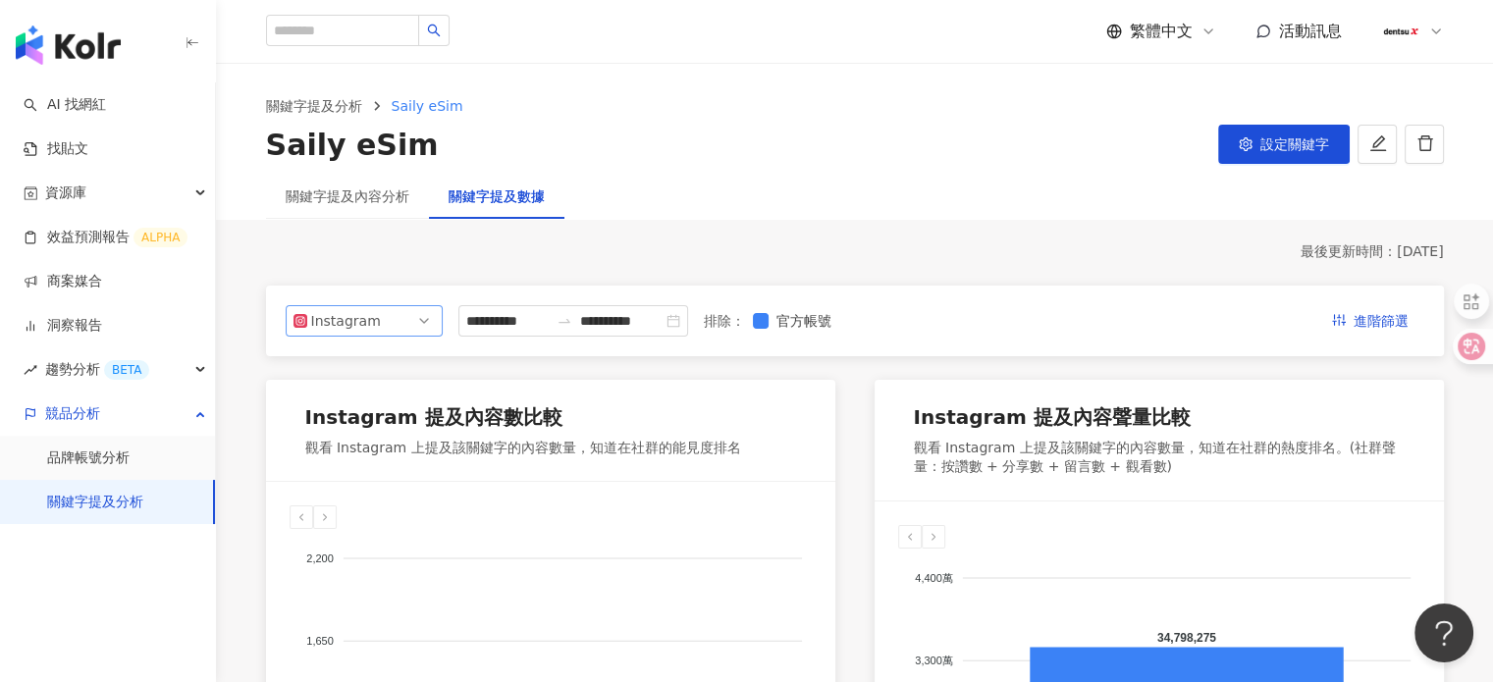
click at [351, 325] on div "Instagram" at bounding box center [343, 320] width 64 height 29
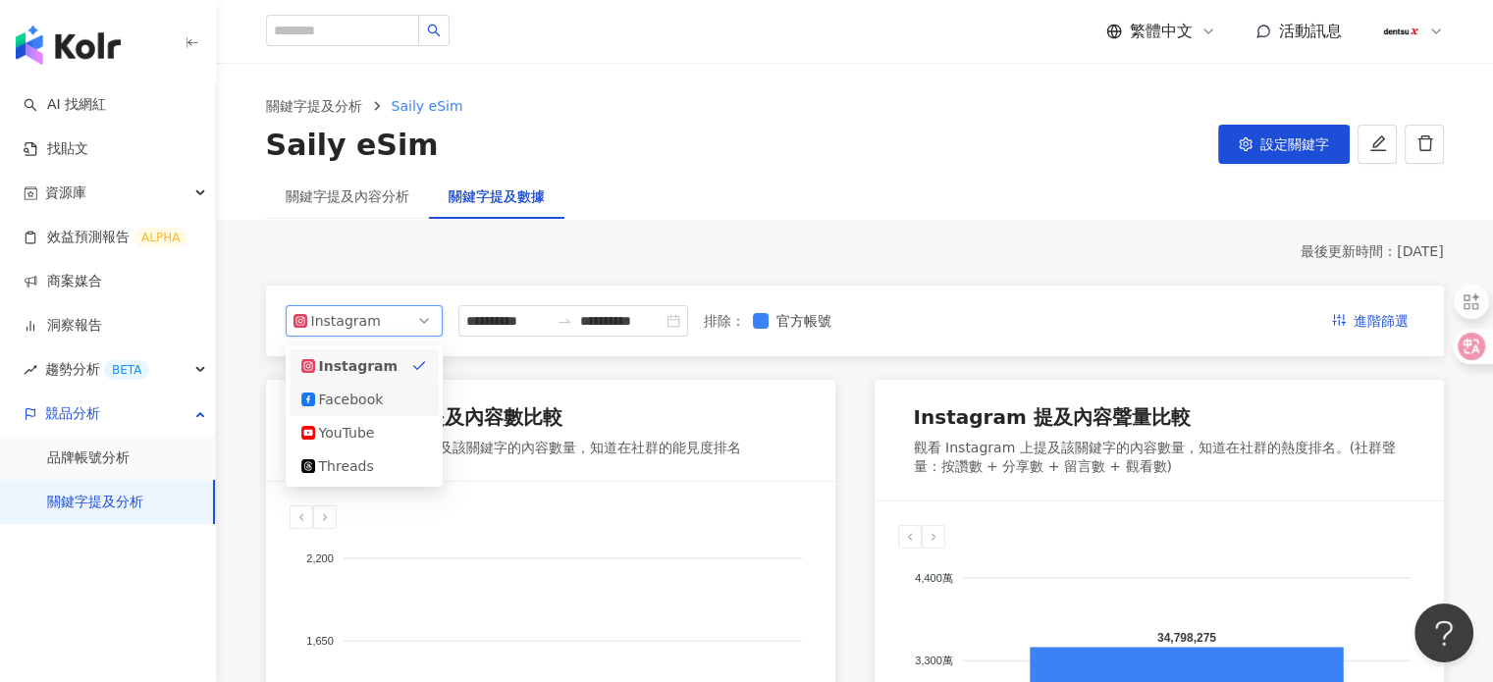
click at [356, 393] on div "Facebook" at bounding box center [351, 400] width 64 height 22
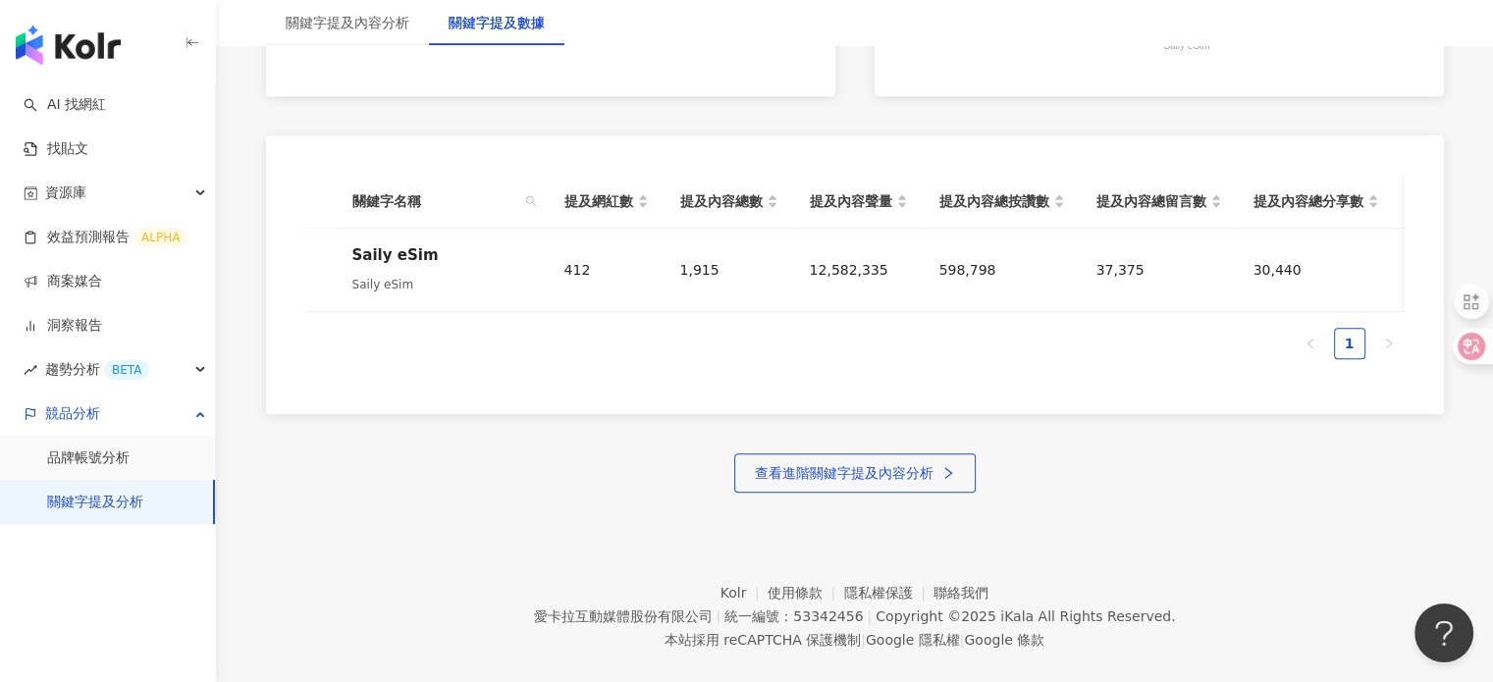
scroll to position [926, 0]
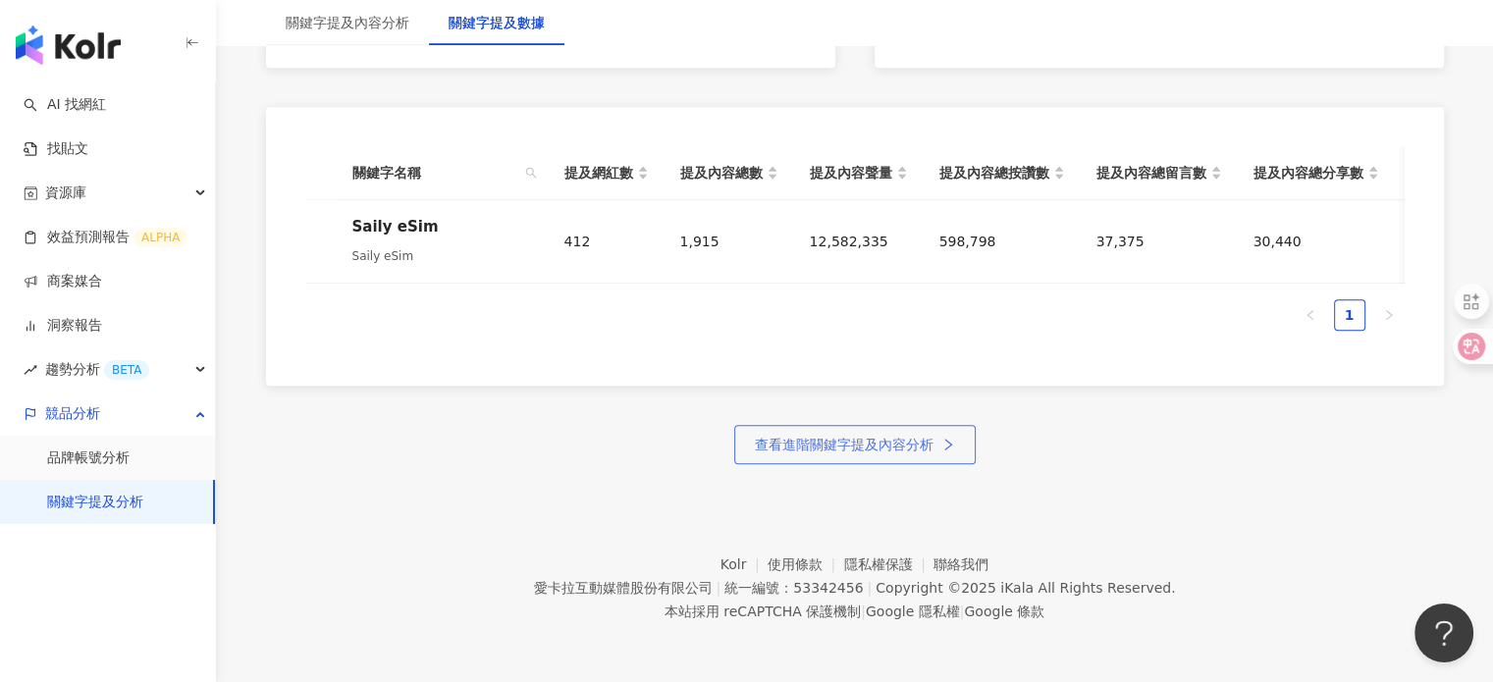
click at [848, 451] on span "查看進階關鍵字提及內容分析" at bounding box center [844, 445] width 179 height 16
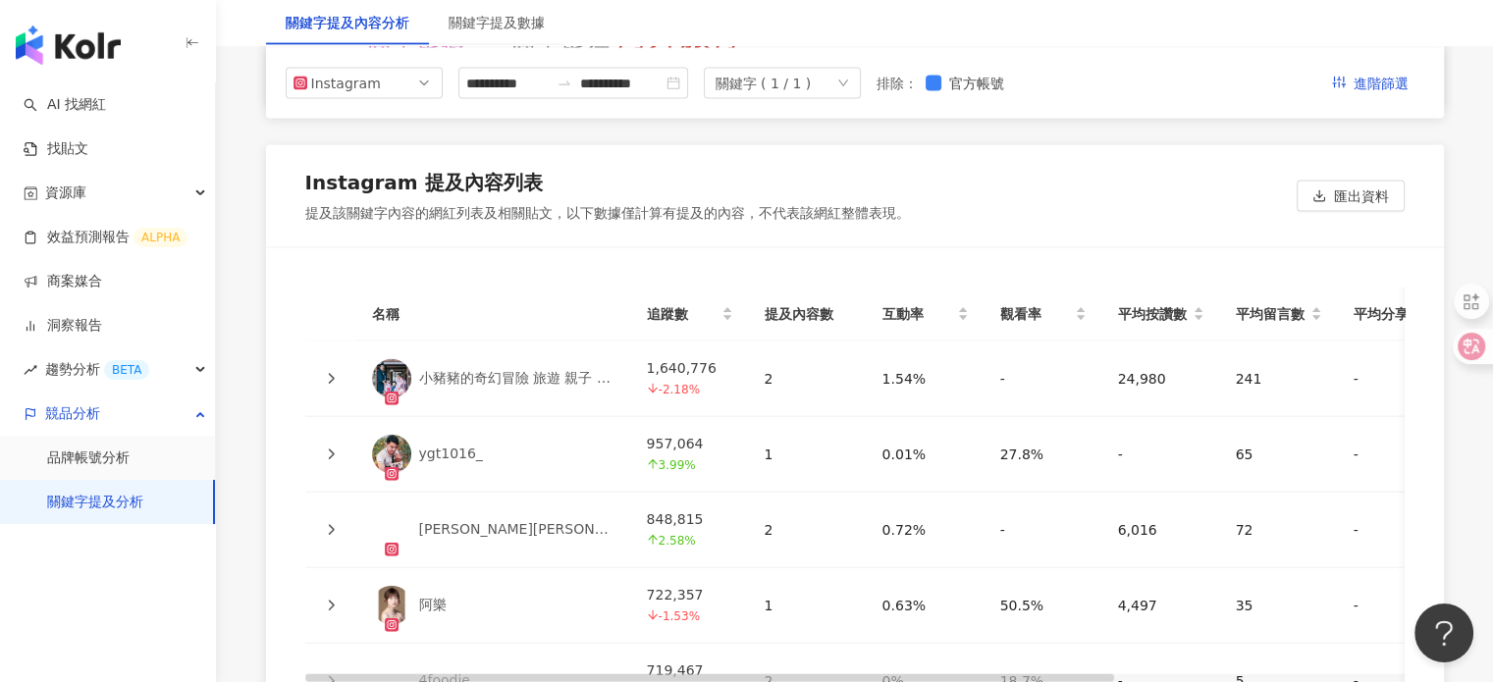
scroll to position [4293, 0]
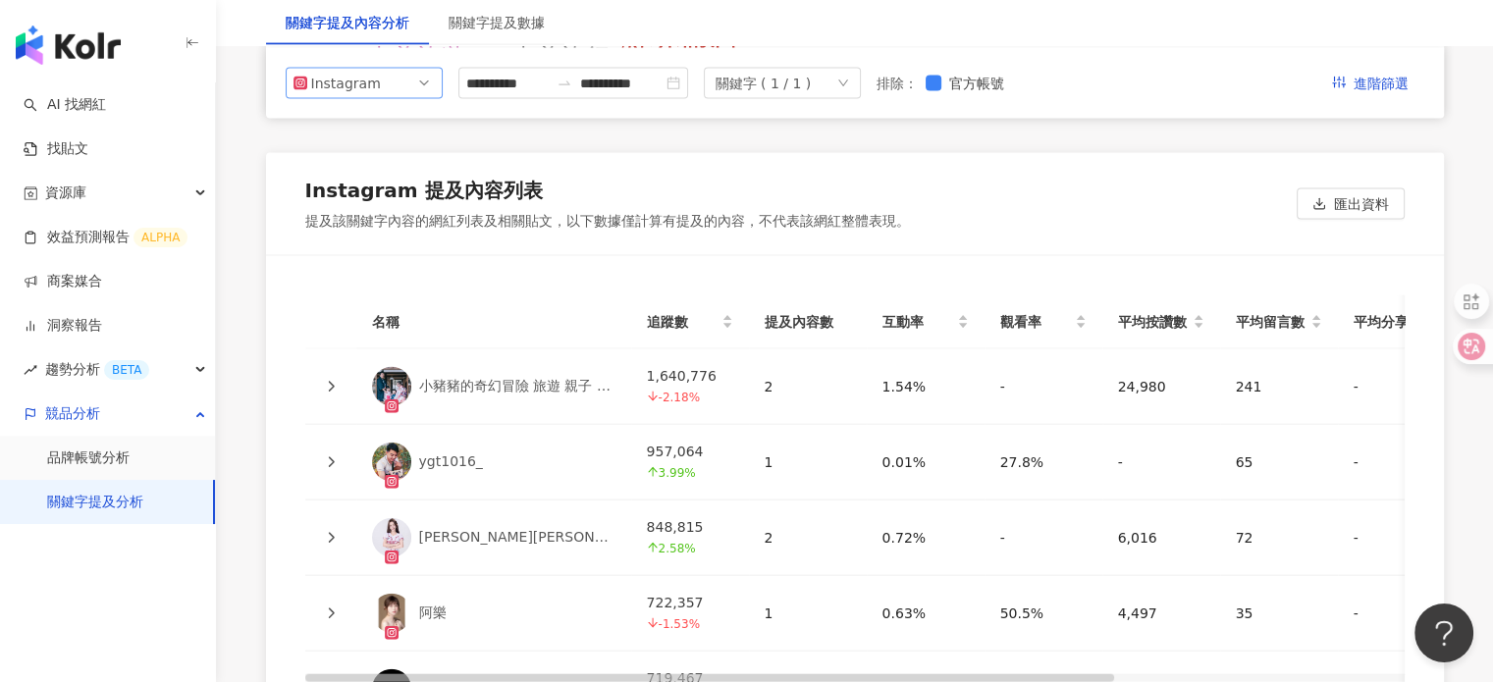
click at [327, 86] on div "Instagram" at bounding box center [343, 82] width 64 height 29
click at [367, 192] on div "YouTube" at bounding box center [351, 195] width 64 height 22
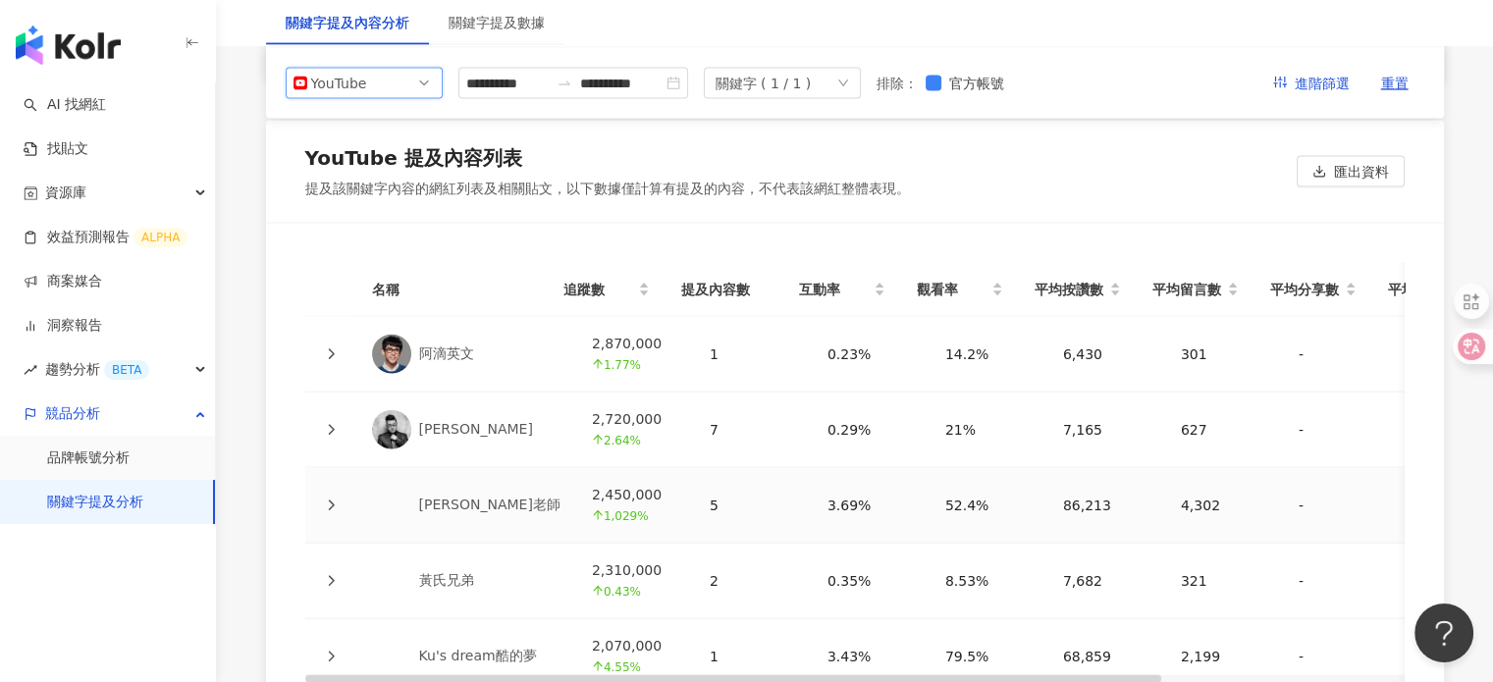
scroll to position [4169, 0]
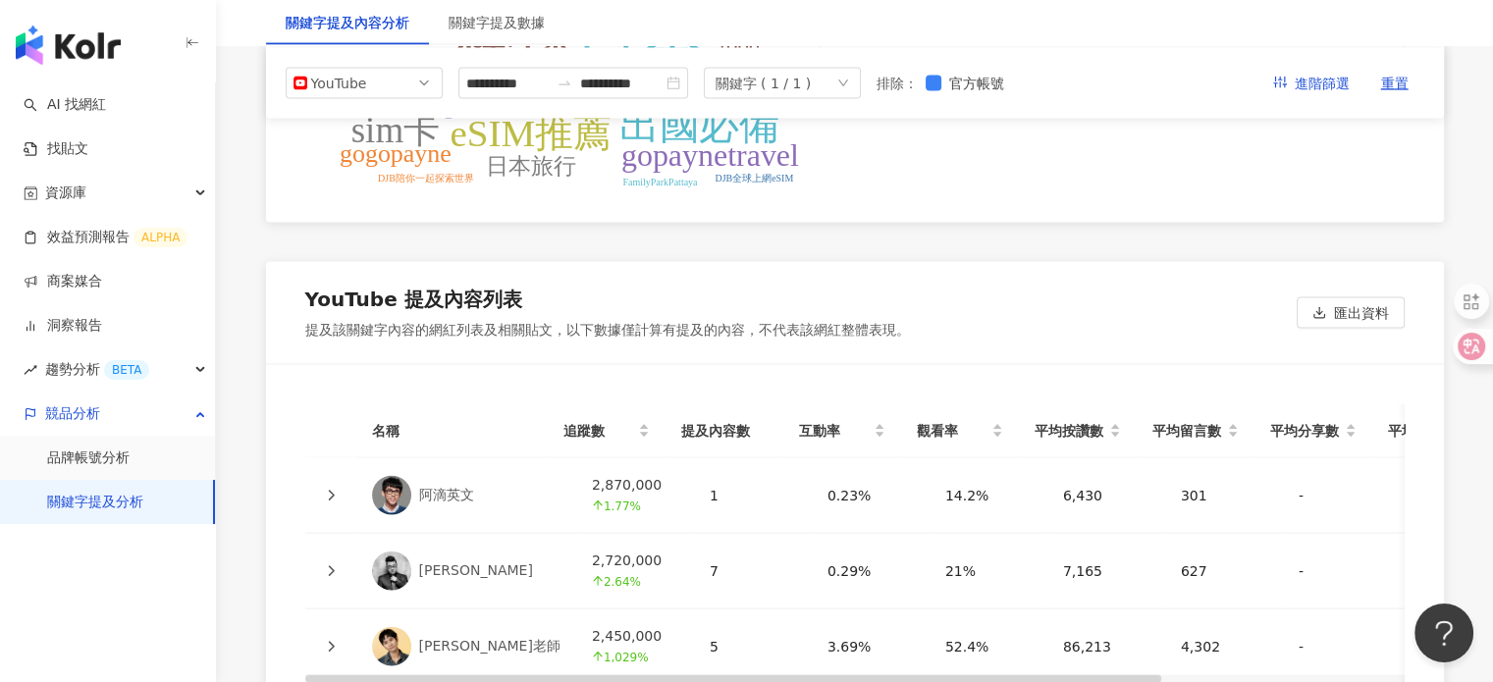
click at [1351, 325] on span "匯出資料" at bounding box center [1361, 313] width 55 height 31
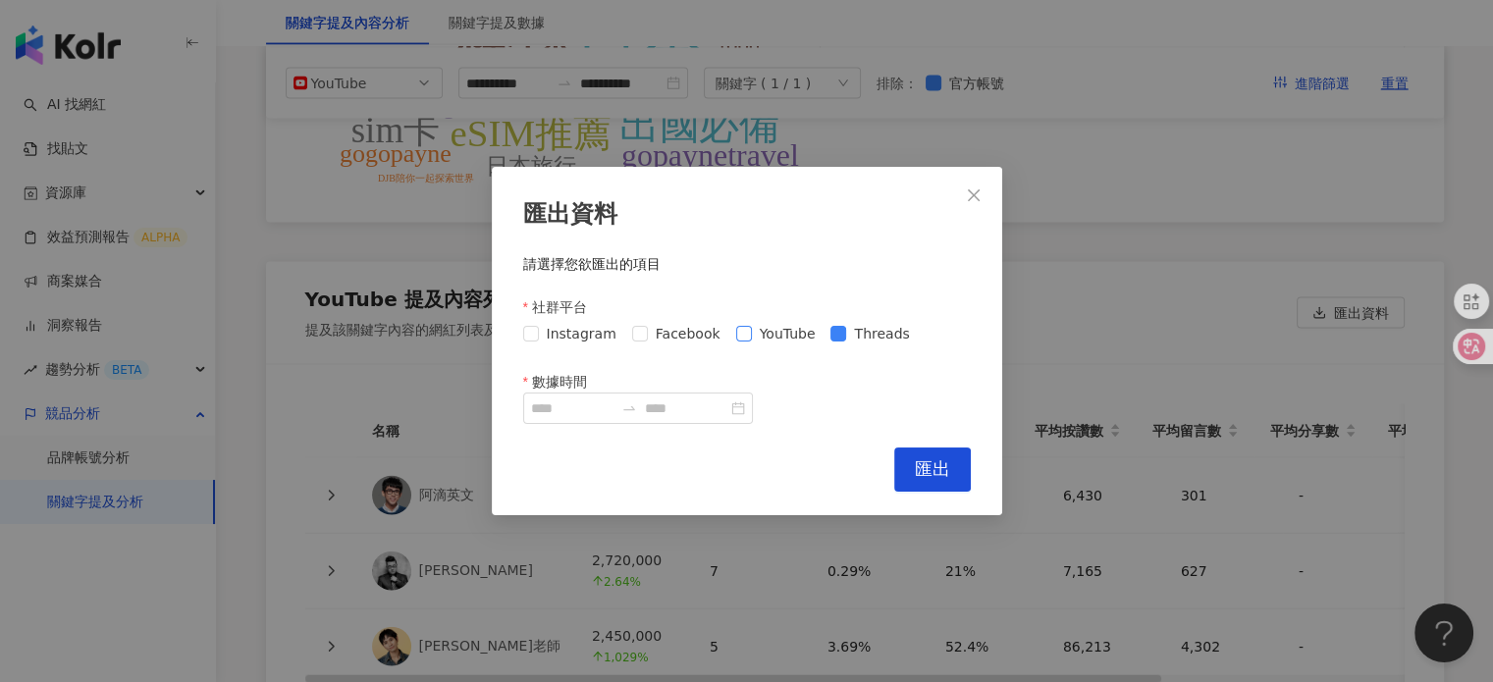
click at [759, 333] on span "YouTube" at bounding box center [788, 334] width 72 height 22
click at [660, 330] on span "Facebook" at bounding box center [688, 334] width 81 height 22
click at [546, 325] on span "Instagram" at bounding box center [581, 334] width 85 height 22
click at [614, 409] on input "數據時間" at bounding box center [572, 409] width 82 height 22
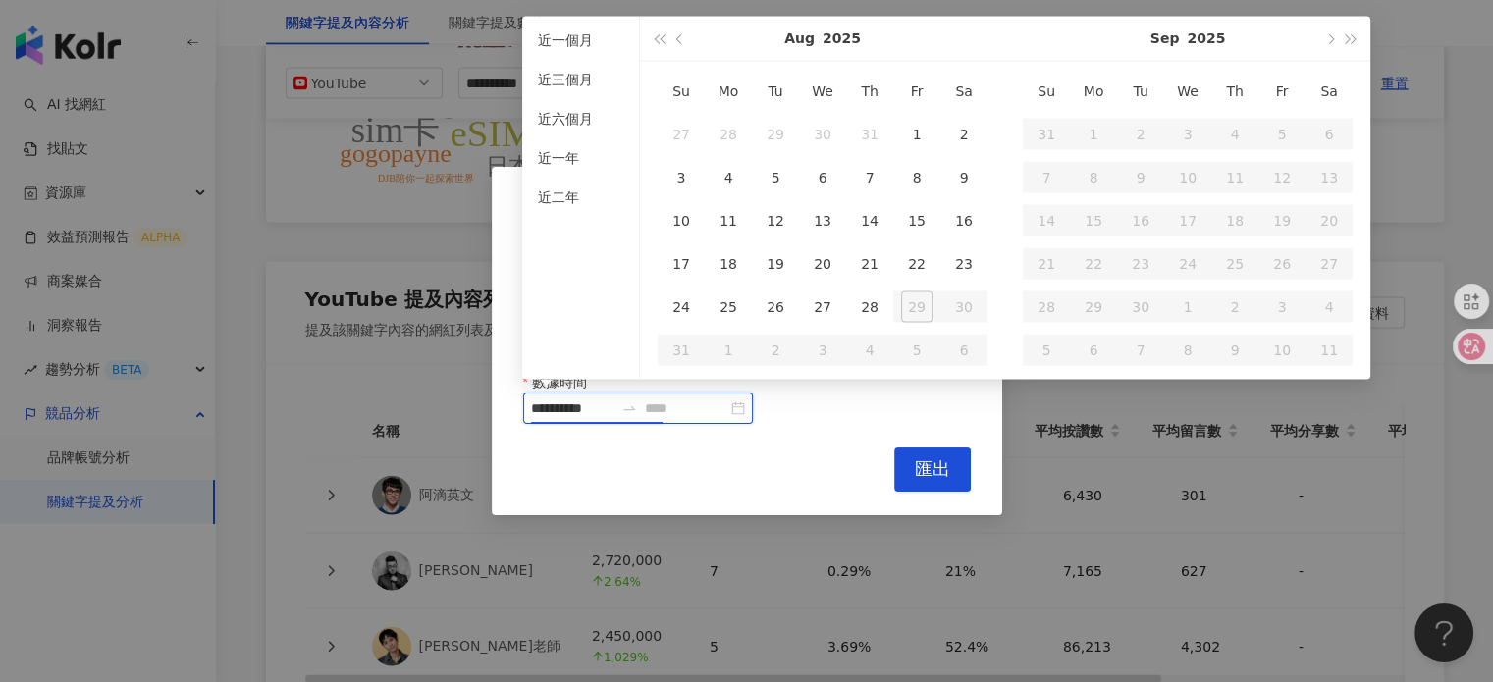
type input "**********"
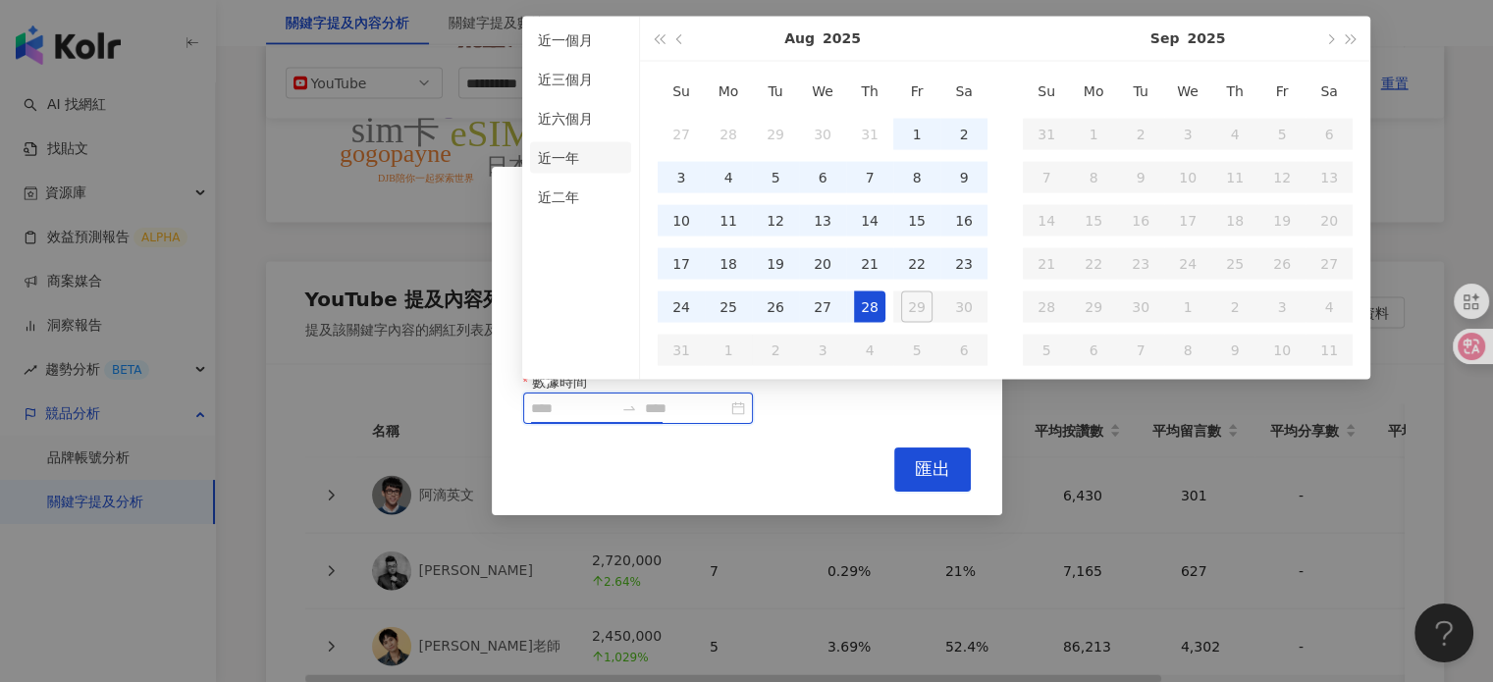
type input "**********"
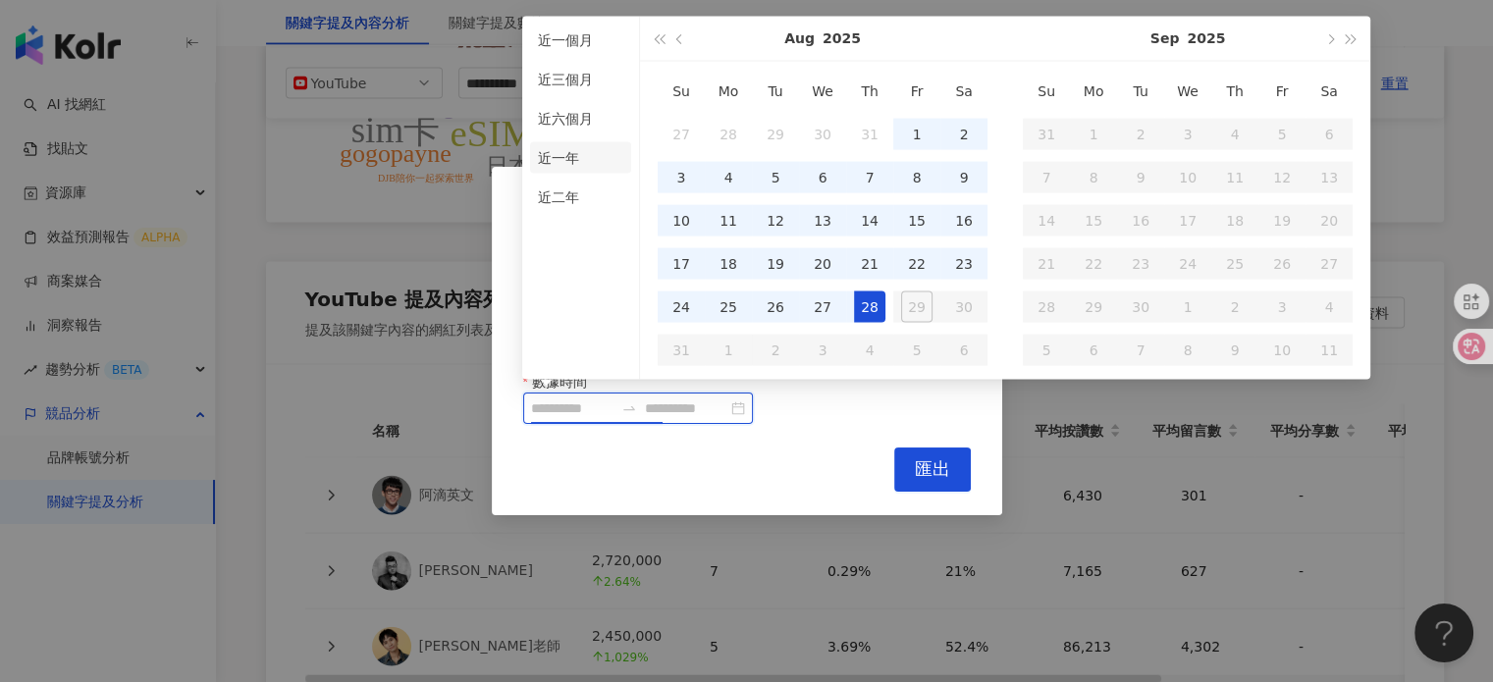
type input "**********"
click at [576, 152] on li "近一年" at bounding box center [580, 157] width 101 height 31
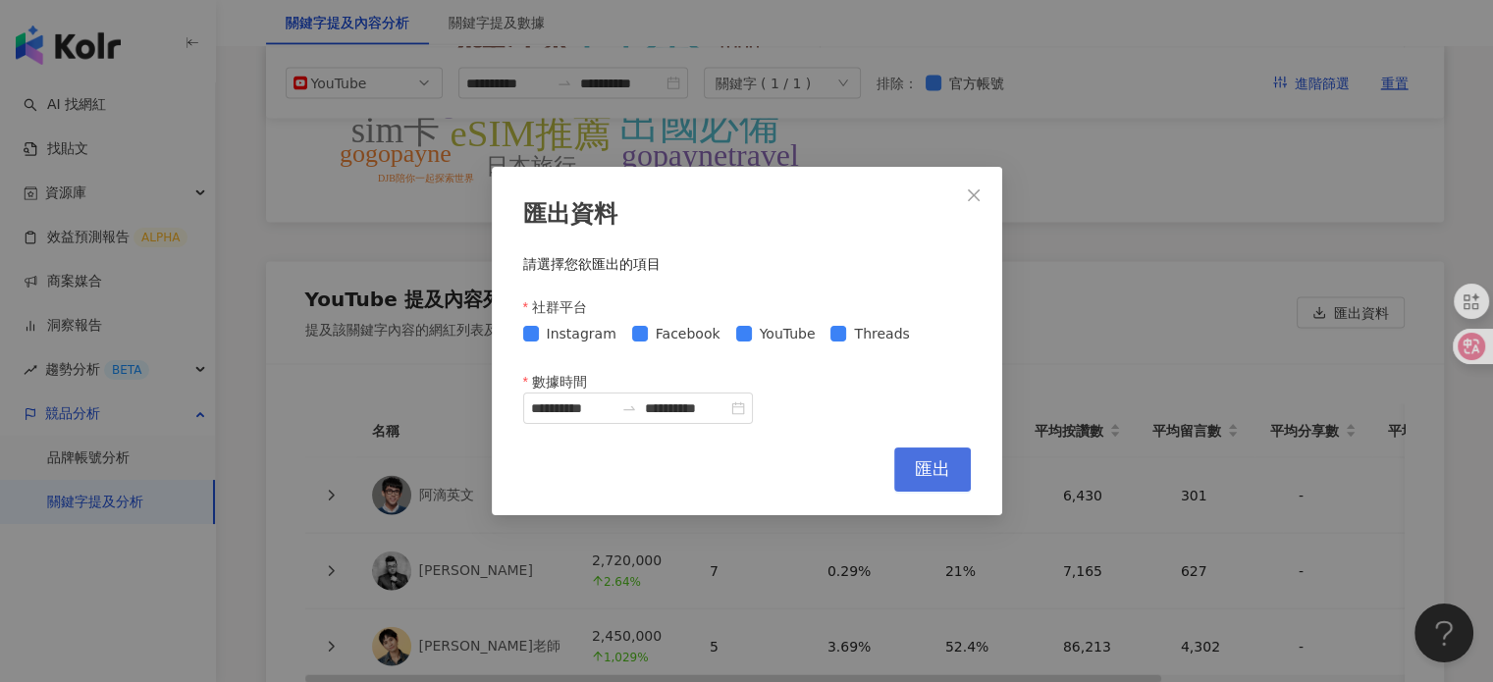
click at [913, 461] on button "匯出" at bounding box center [932, 470] width 77 height 44
